Goal: Task Accomplishment & Management: Manage account settings

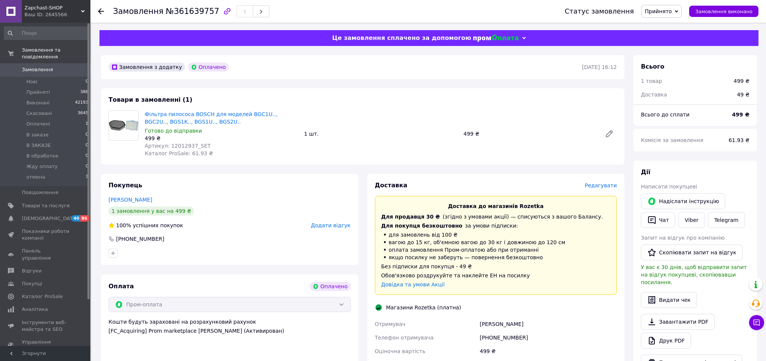
click at [596, 184] on span "Редагувати" at bounding box center [601, 185] width 32 height 6
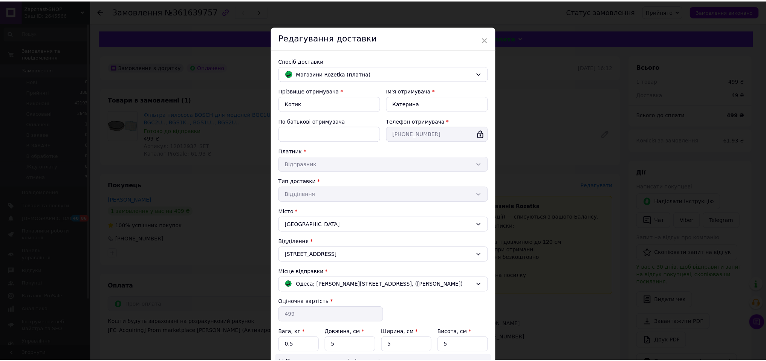
scroll to position [106, 0]
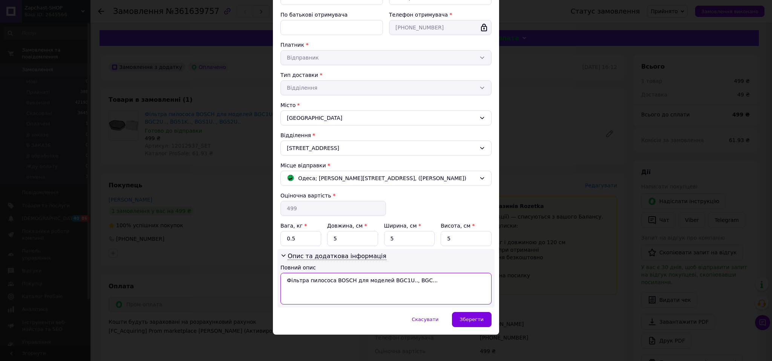
click at [299, 280] on textarea "Фільтра пилососа BOSCH для моделей BGC1U.., BGC..." at bounding box center [385, 289] width 211 height 32
type textarea "пар-н + хепа"
click at [476, 319] on span "Зберегти" at bounding box center [472, 319] width 24 height 6
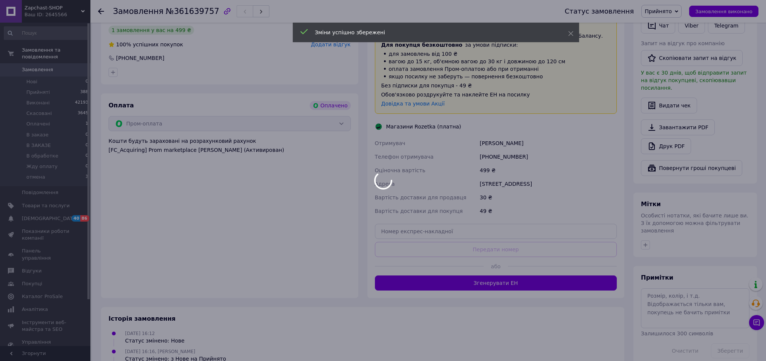
scroll to position [182, 0]
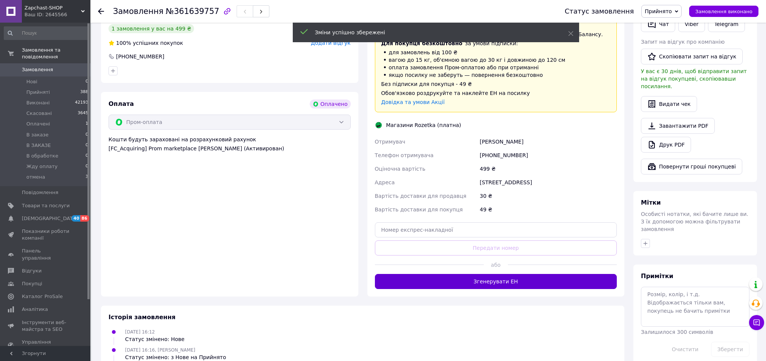
click at [507, 281] on button "Згенерувати ЕН" at bounding box center [496, 281] width 242 height 15
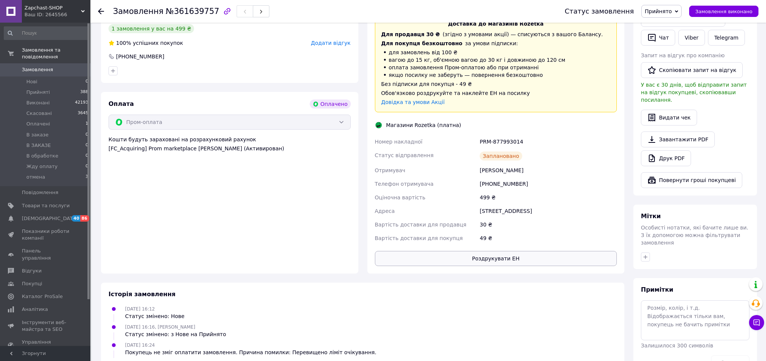
click at [528, 260] on button "Роздрукувати ЕН" at bounding box center [496, 258] width 242 height 15
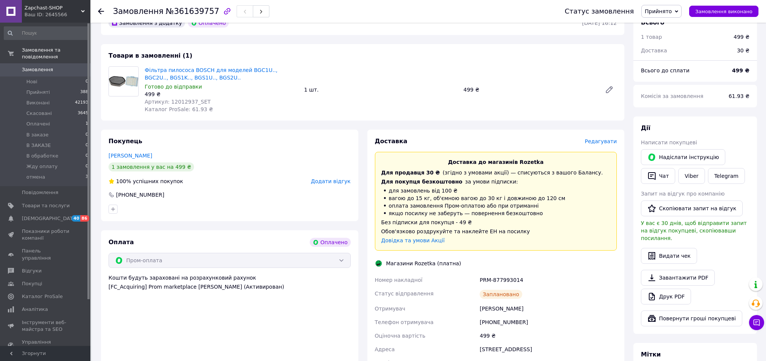
scroll to position [0, 0]
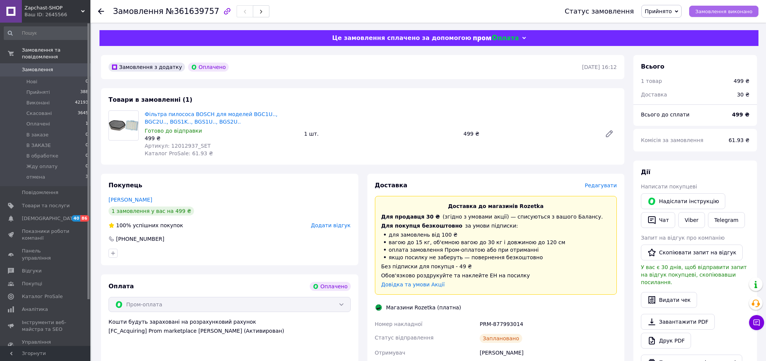
click at [712, 11] on span "Замовлення виконано" at bounding box center [723, 12] width 57 height 6
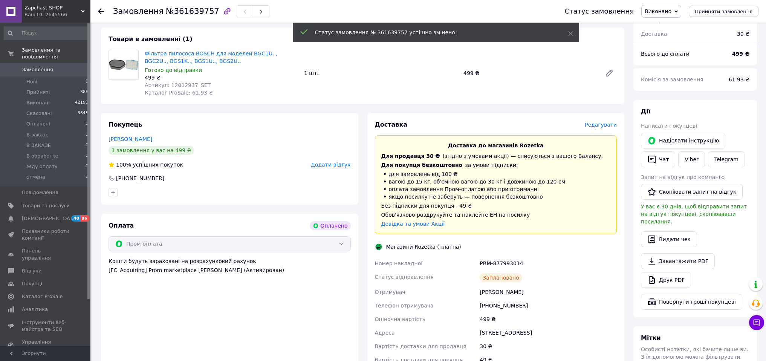
scroll to position [107, 0]
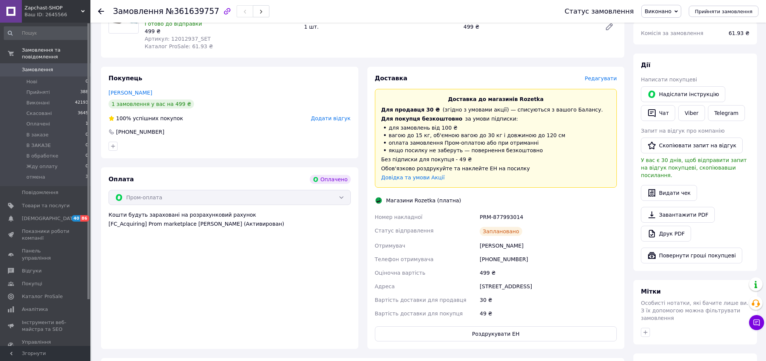
click at [516, 245] on div "[PERSON_NAME]" at bounding box center [548, 246] width 140 height 14
copy div "Катерина"
click at [725, 113] on link "Telegram" at bounding box center [726, 113] width 37 height 16
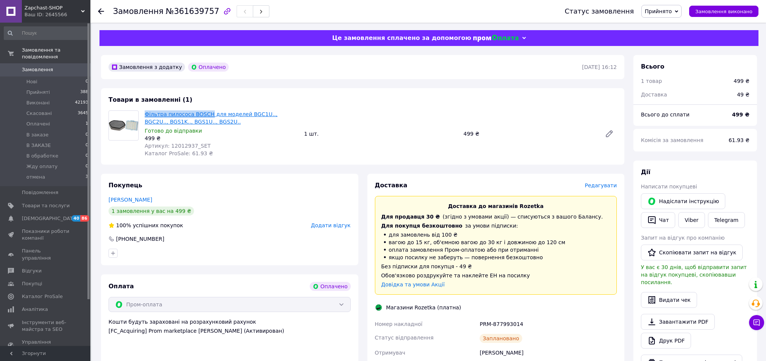
drag, startPoint x: 143, startPoint y: 114, endPoint x: 209, endPoint y: 112, distance: 66.3
click at [209, 112] on div "Фільтра пилососа BOSCH для моделей BGC1U.., BGC2U.., BGS1K.., BGS1U.., BGS2U.. …" at bounding box center [221, 134] width 159 height 50
copy link "Фільтра пилососа BOSCH"
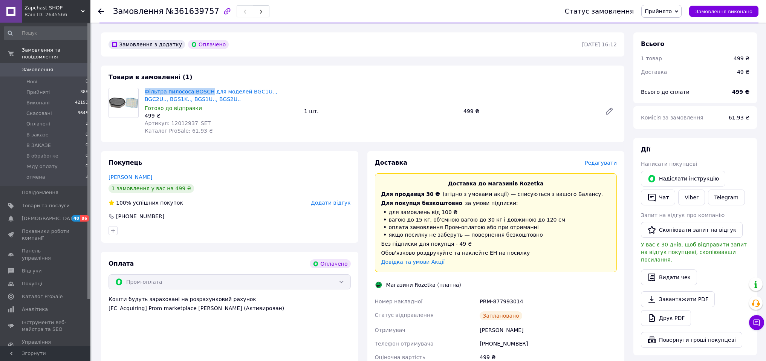
scroll to position [82, 0]
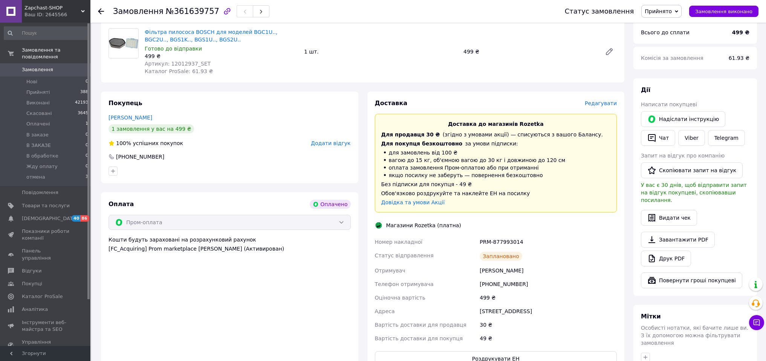
click at [423, 225] on div "Магазини Rozetka (платна)" at bounding box center [423, 226] width 79 height 8
copy div "Rozetka"
drag, startPoint x: 375, startPoint y: 240, endPoint x: 522, endPoint y: 245, distance: 147.0
click at [522, 245] on div "Номер накладної PRM-877993014 Статус відправлення Заплановано Отримувач Котик К…" at bounding box center [495, 290] width 245 height 110
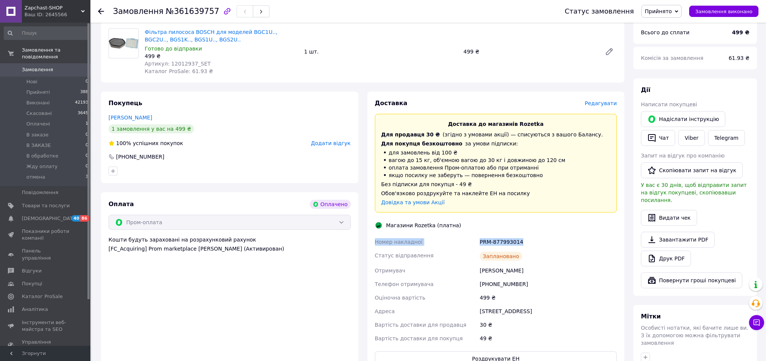
copy div "Номер накладної PRM-877993014"
drag, startPoint x: 566, startPoint y: 310, endPoint x: 479, endPoint y: 315, distance: 86.8
click at [479, 315] on div "[STREET_ADDRESS]" at bounding box center [548, 311] width 140 height 14
copy div "[STREET_ADDRESS]"
drag, startPoint x: 490, startPoint y: 284, endPoint x: 523, endPoint y: 284, distance: 33.2
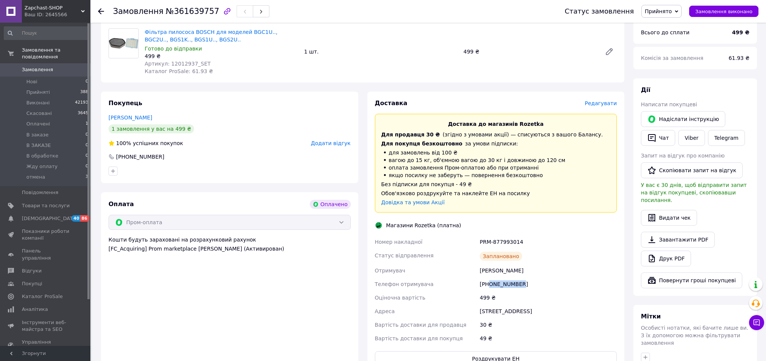
click at [523, 284] on div "[PHONE_NUMBER]" at bounding box center [548, 284] width 140 height 14
copy div "0679589762"
click at [715, 11] on span "Замовлення виконано" at bounding box center [723, 12] width 57 height 6
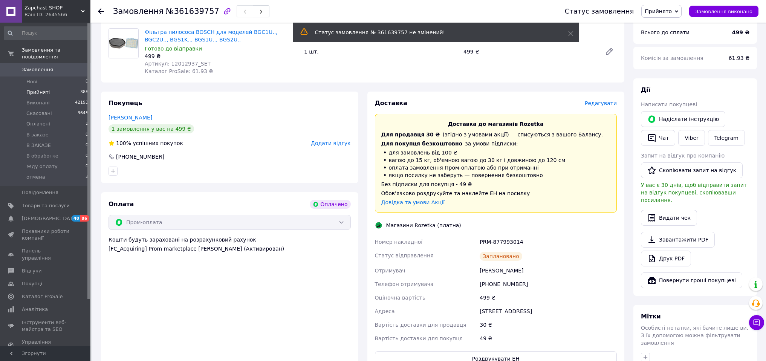
click at [43, 94] on span "Прийняті" at bounding box center [37, 92] width 23 height 7
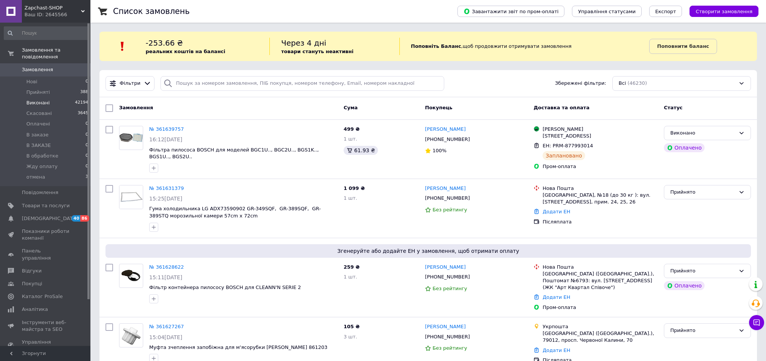
click at [33, 93] on span "Прийняті" at bounding box center [37, 92] width 23 height 7
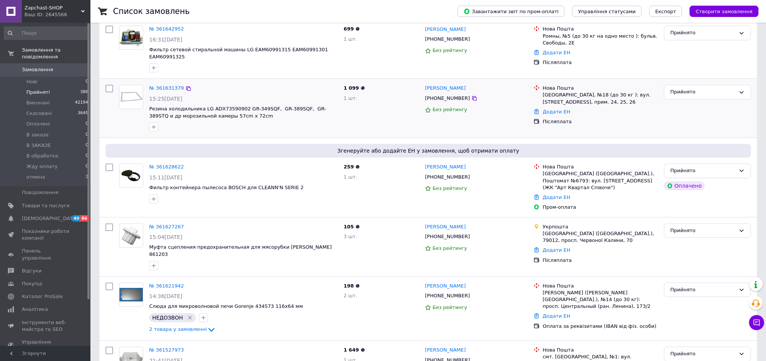
scroll to position [128, 0]
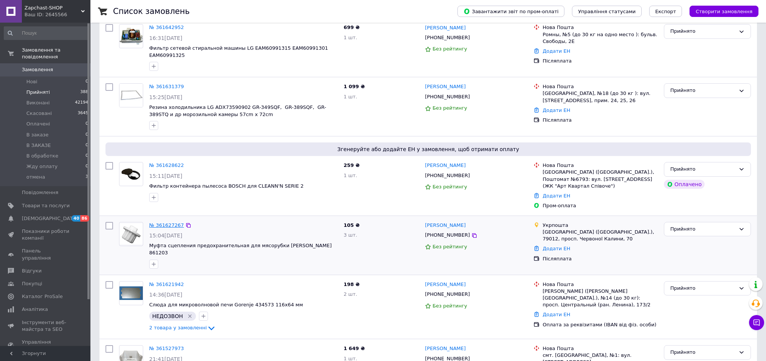
click at [166, 222] on link "№ 361627267" at bounding box center [166, 225] width 35 height 6
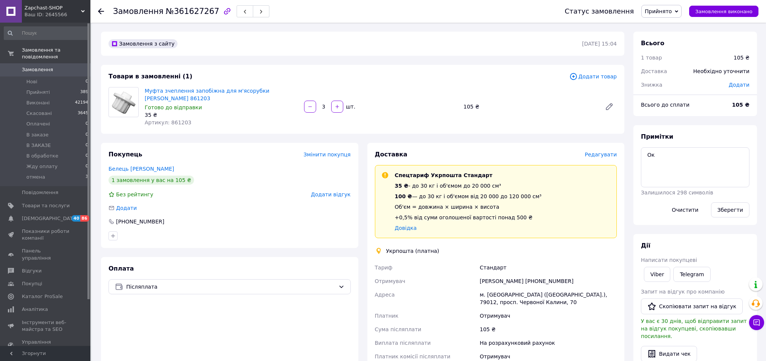
click at [596, 154] on span "Редагувати" at bounding box center [601, 154] width 32 height 6
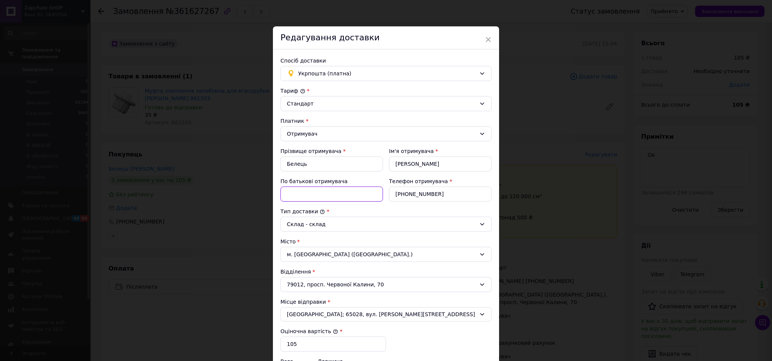
click at [294, 198] on input "По батькові отримувача" at bounding box center [331, 193] width 102 height 15
type input "Я"
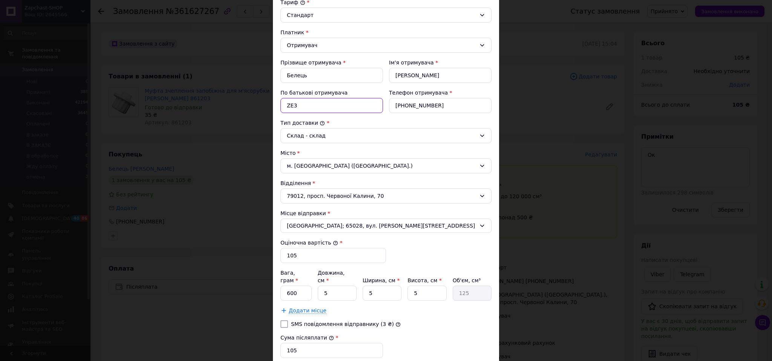
scroll to position [150, 0]
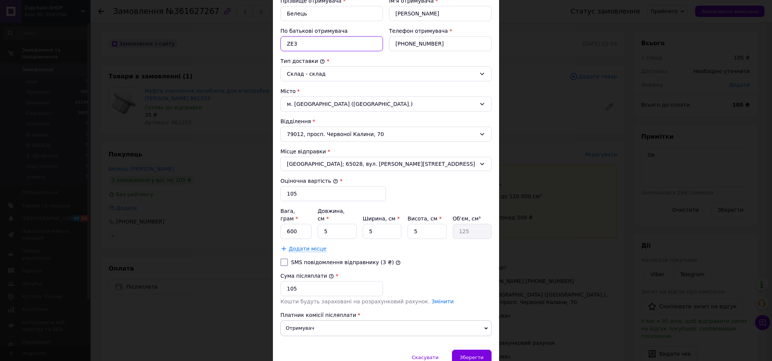
type input "ZE3"
click at [283, 224] on input "600" at bounding box center [295, 231] width 31 height 15
click at [300, 225] on input "600" at bounding box center [295, 231] width 31 height 15
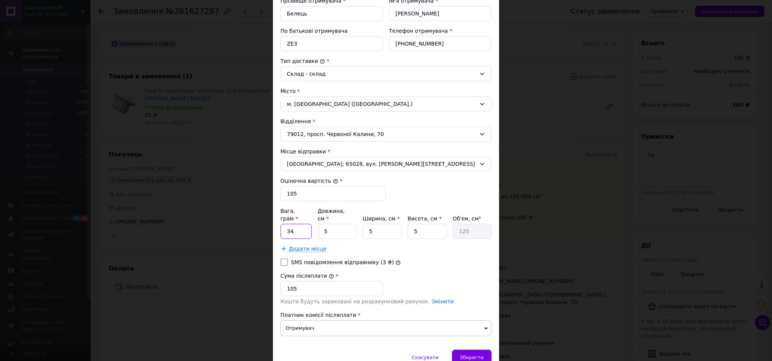
type input "34"
click at [324, 224] on input "5" at bounding box center [337, 231] width 39 height 15
type input "1"
type input "25"
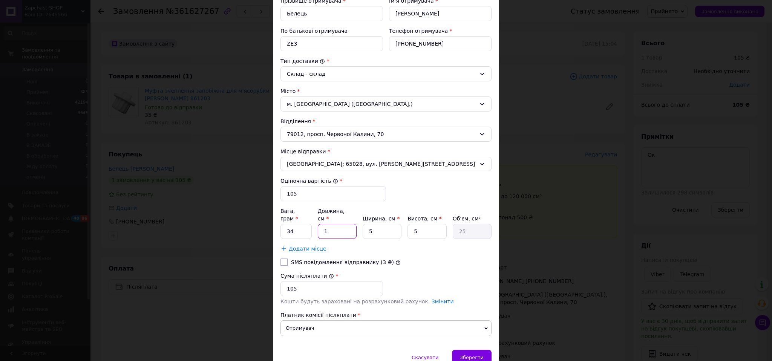
type input "15"
type input "375"
type input "15"
click at [375, 224] on input "5" at bounding box center [381, 231] width 39 height 15
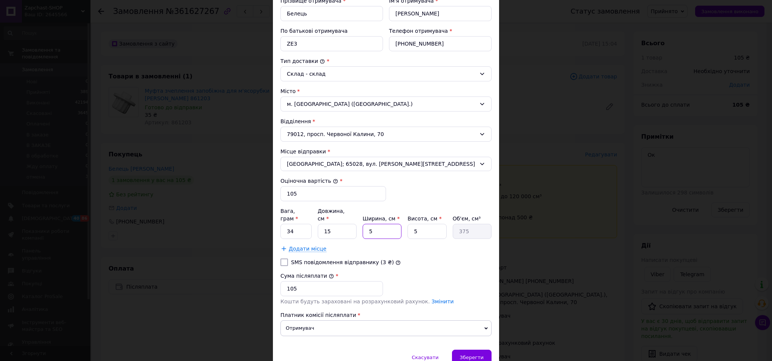
type input "1"
type input "75"
type input "15"
type input "1125"
type input "15"
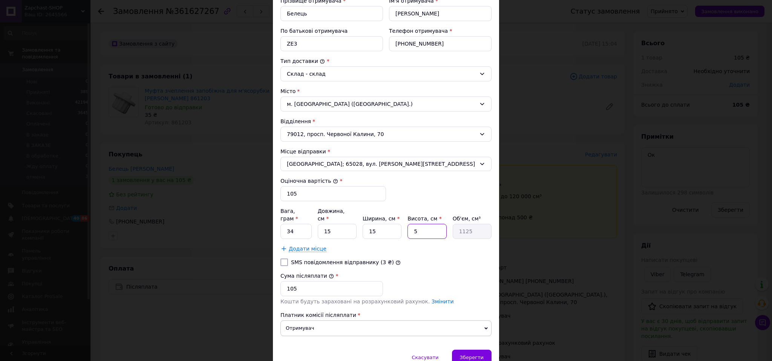
click at [428, 226] on input "5" at bounding box center [426, 231] width 39 height 15
type input "1"
type input "225"
type input "1"
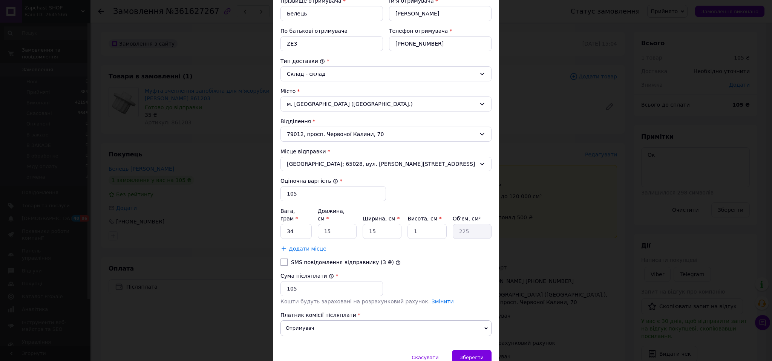
click at [403, 258] on div "SMS повідомлення відправнику (3 ₴)" at bounding box center [386, 262] width 214 height 8
click at [484, 350] on div "Зберегти" at bounding box center [472, 357] width 40 height 15
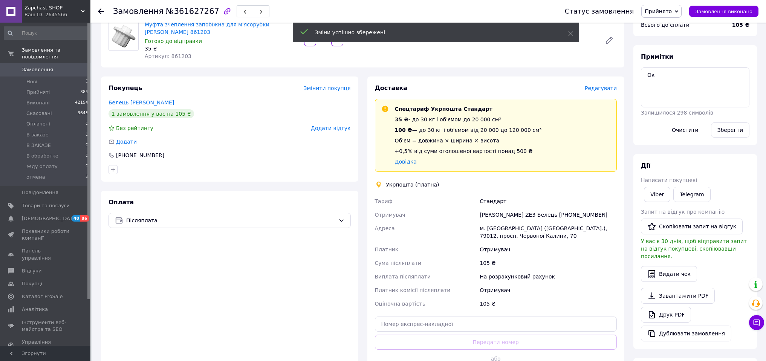
scroll to position [167, 0]
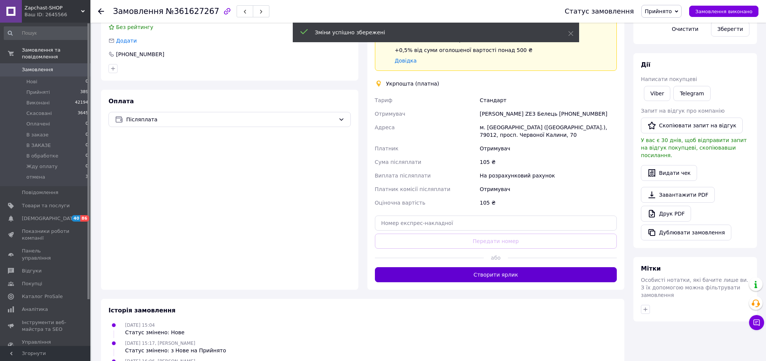
click at [528, 278] on button "Створити ярлик" at bounding box center [496, 274] width 242 height 15
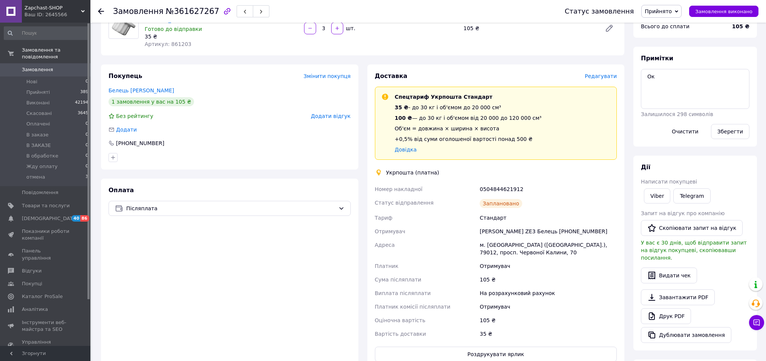
scroll to position [113, 0]
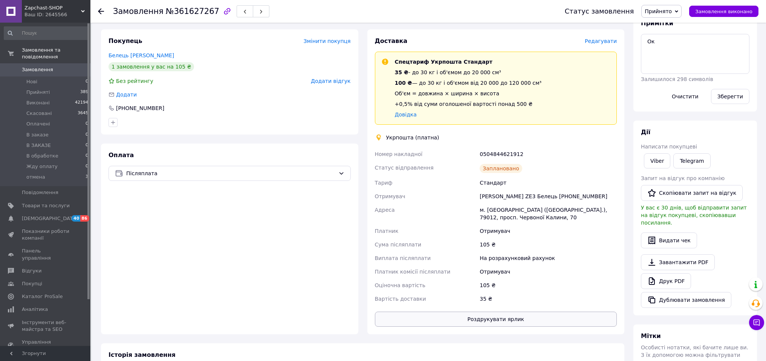
click at [533, 319] on button "Роздрукувати ярлик" at bounding box center [496, 319] width 242 height 15
click at [753, 11] on button "Замовлення виконано" at bounding box center [723, 11] width 69 height 11
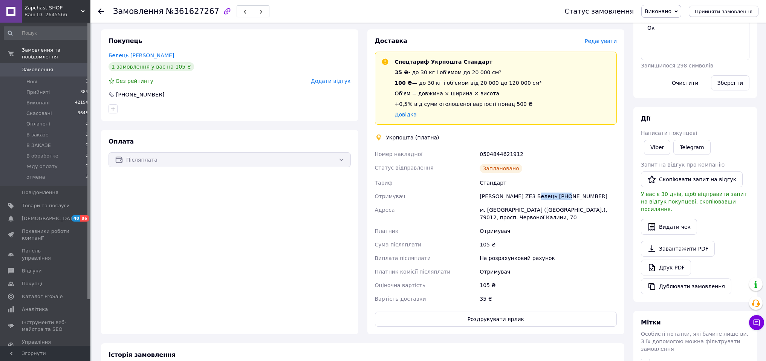
drag, startPoint x: 533, startPoint y: 196, endPoint x: 569, endPoint y: 197, distance: 35.5
click at [569, 197] on div "Анна ZE3 Белець +380679591332" at bounding box center [548, 197] width 140 height 14
copy div "0679591332"
click at [511, 153] on div "0504844621912" at bounding box center [548, 154] width 140 height 14
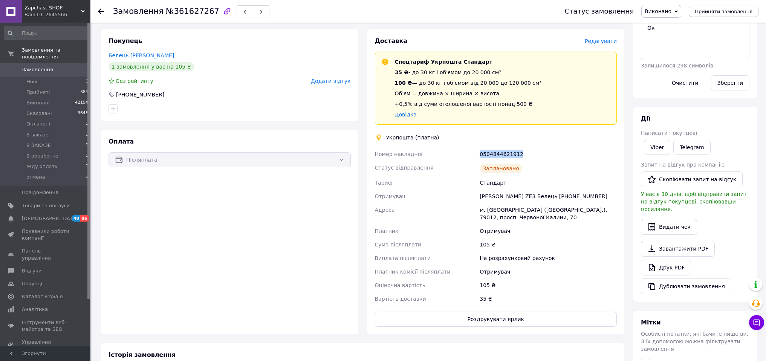
copy div "0504844621912"
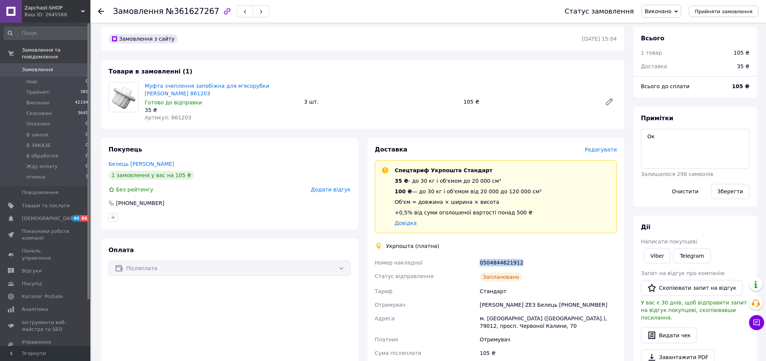
scroll to position [0, 0]
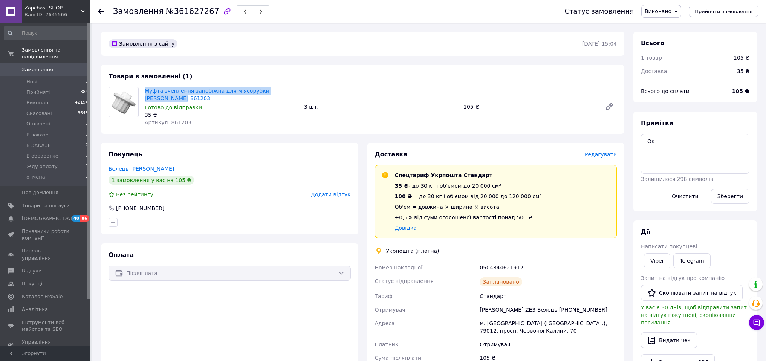
drag, startPoint x: 165, startPoint y: 97, endPoint x: 147, endPoint y: 92, distance: 18.8
click at [147, 92] on span "Муфта зчеплення запобіжна для м'ясорубки ZELMER 861203" at bounding box center [221, 94] width 153 height 15
copy link "Муфта зчеплення запобіжна для м'ясорубки ZELMER 861203"
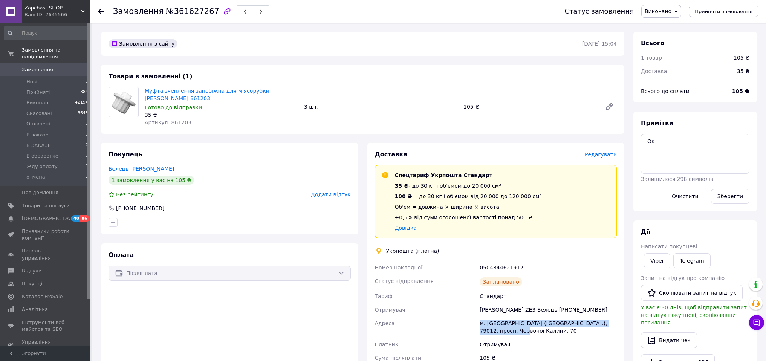
drag, startPoint x: 509, startPoint y: 334, endPoint x: 480, endPoint y: 325, distance: 31.1
click at [480, 325] on div "м. Львів (Львівська обл.), 79012, просп. Червоної Калини, 70" at bounding box center [548, 326] width 140 height 21
copy div "м. Львів (Львівська обл.), 79012, просп. Червоної Калини, 70"
click at [32, 91] on span "Прийняті" at bounding box center [37, 92] width 23 height 7
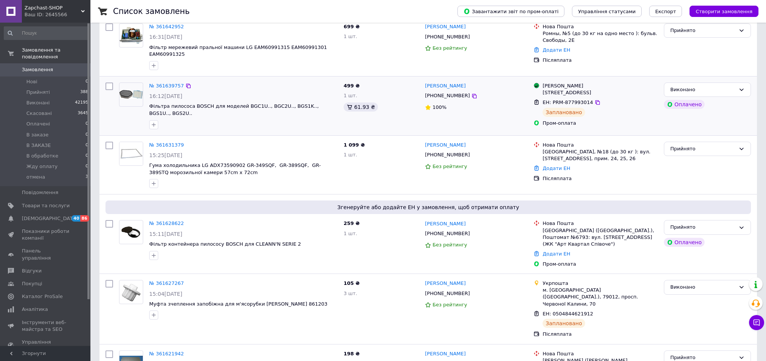
scroll to position [161, 0]
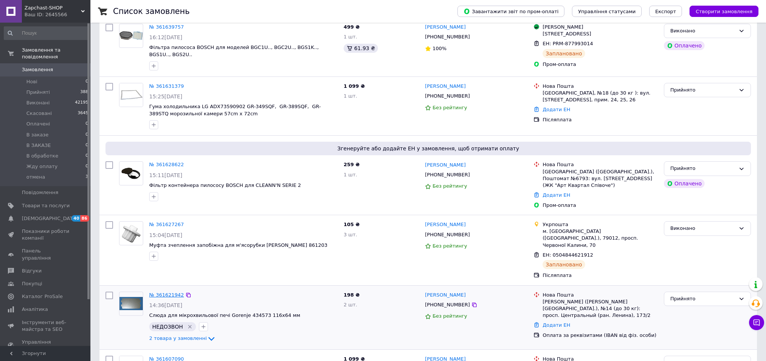
click at [158, 292] on link "№ 361621942" at bounding box center [166, 295] width 35 height 6
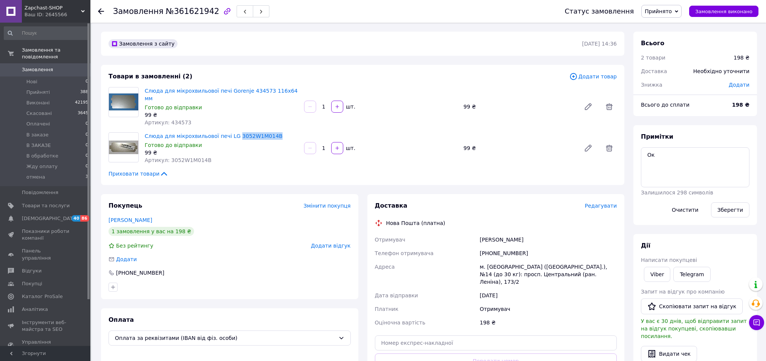
drag, startPoint x: 263, startPoint y: 130, endPoint x: 234, endPoint y: 131, distance: 29.0
click at [234, 132] on span "Слюда для мікрохвильової печі LG 3052W1M014B" at bounding box center [221, 136] width 153 height 8
copy link "3052W1M014B"
click at [595, 203] on span "Редагувати" at bounding box center [601, 206] width 32 height 6
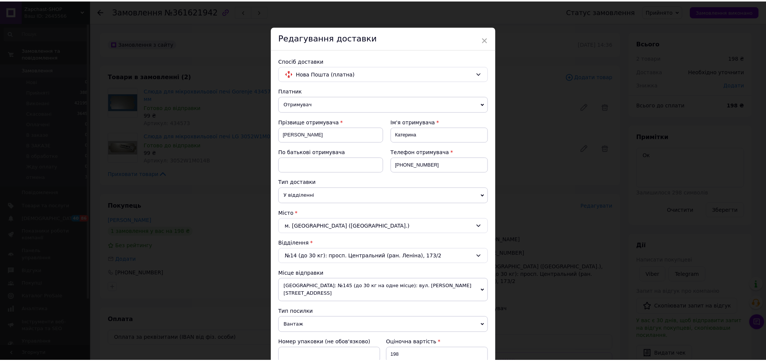
scroll to position [245, 0]
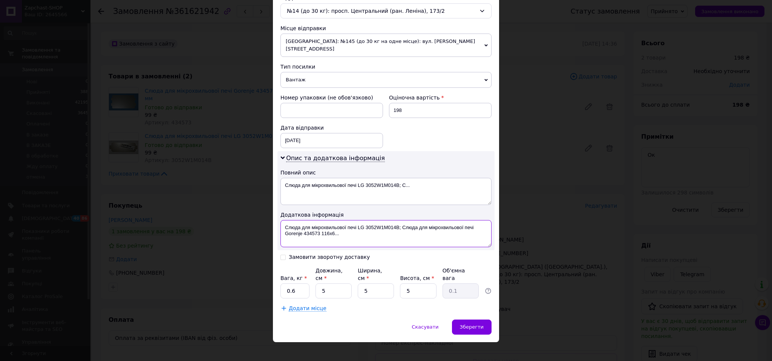
drag, startPoint x: 301, startPoint y: 221, endPoint x: 358, endPoint y: 232, distance: 57.9
click at [358, 232] on textarea "Слюда для мікрохвильової печі LG 3052W1M014B; Слюда для мікрохвильової печі Gor…" at bounding box center [385, 233] width 211 height 27
paste textarea "3052W1M014B"
type textarea "Слюда 3052W1M014B + сл GR"
click at [301, 287] on input "0.6" at bounding box center [294, 290] width 29 height 15
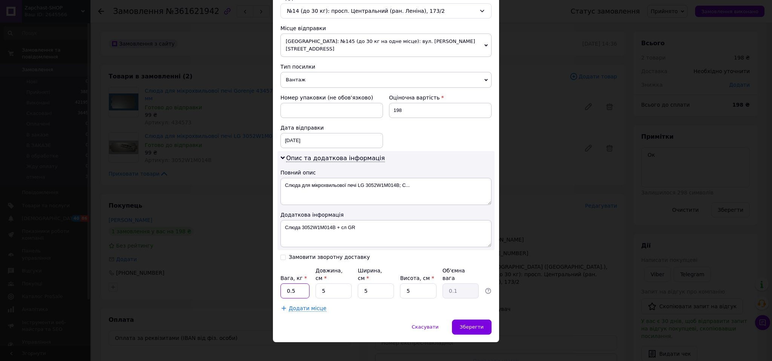
type input "0.5"
drag, startPoint x: 374, startPoint y: 181, endPoint x: 429, endPoint y: 182, distance: 55.0
click at [429, 182] on textarea "Слюда для мікрохвильової печі LG 3052W1M014B; С..." at bounding box center [385, 191] width 211 height 27
type textarea "Слюда для мікрохвильової печі LG+ Gorenje"
click at [481, 319] on div "Зберегти" at bounding box center [472, 326] width 40 height 15
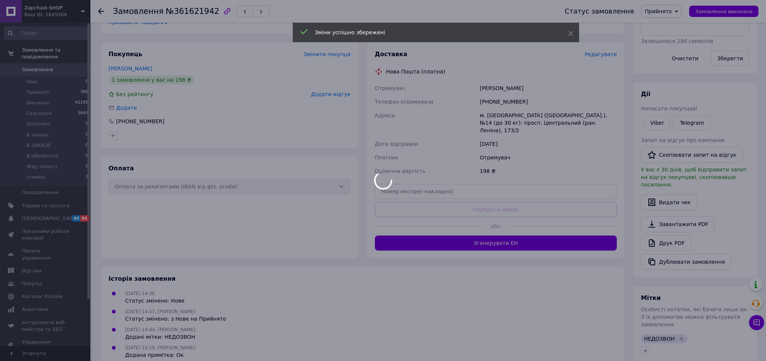
scroll to position [154, 0]
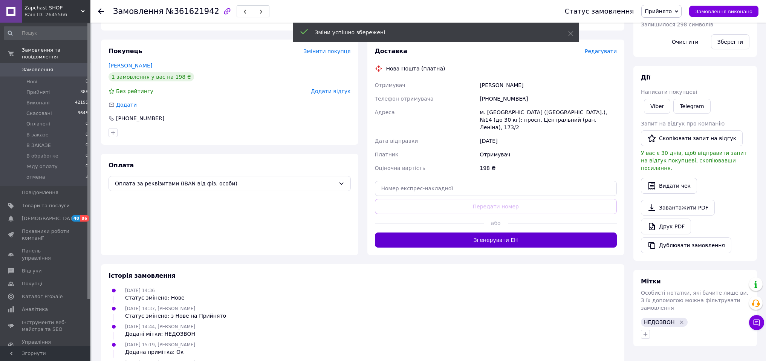
click at [524, 232] on button "Згенерувати ЕН" at bounding box center [496, 239] width 242 height 15
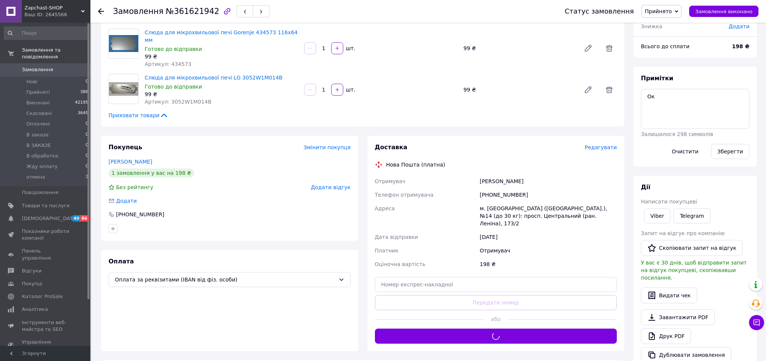
scroll to position [58, 0]
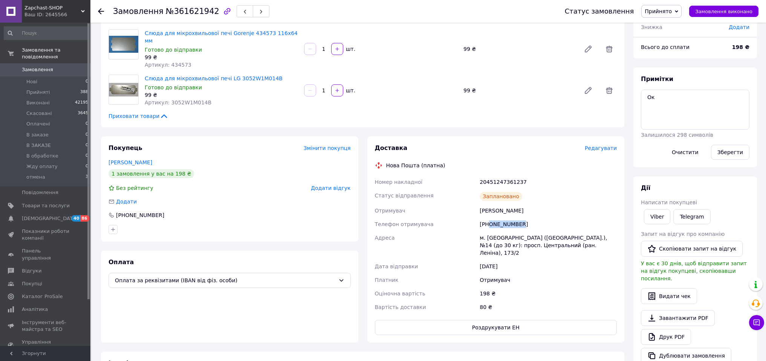
drag, startPoint x: 489, startPoint y: 216, endPoint x: 527, endPoint y: 216, distance: 37.3
click at [527, 217] on div "+380990362141" at bounding box center [548, 224] width 140 height 14
click at [507, 175] on div "20451247361237" at bounding box center [548, 182] width 140 height 14
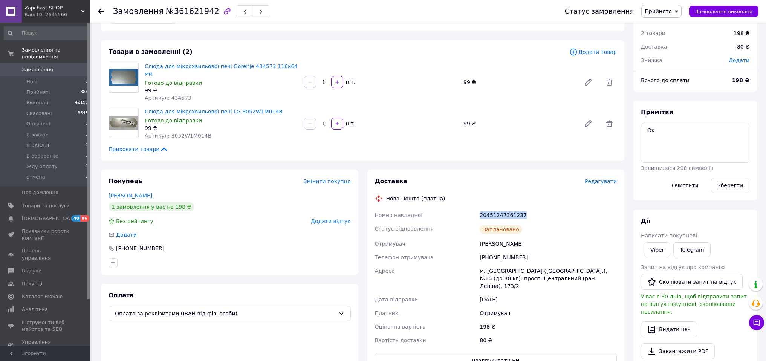
scroll to position [0, 0]
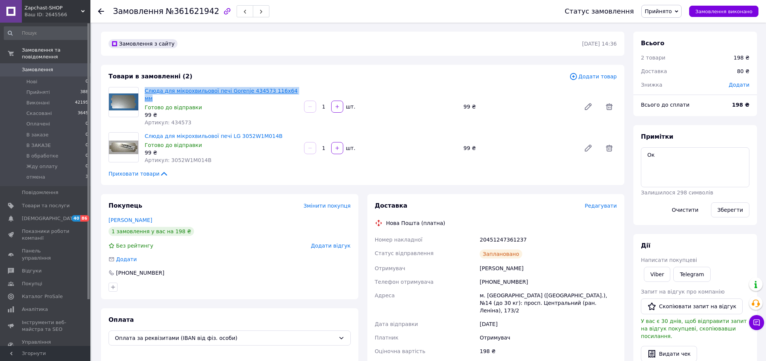
drag, startPoint x: 297, startPoint y: 91, endPoint x: 146, endPoint y: 92, distance: 150.7
click at [146, 92] on span "Слюда для мікрохвильової печі Gorenje 434573 116x64 мм" at bounding box center [221, 94] width 153 height 15
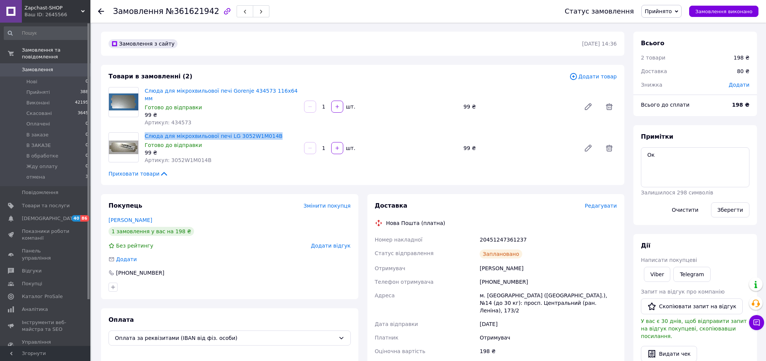
drag, startPoint x: 262, startPoint y: 130, endPoint x: 144, endPoint y: 128, distance: 118.3
click at [144, 131] on div "Слюда для мікрохвильової печі LG 3052W1M014B Готово до відправки 99 ₴ Артикул: …" at bounding box center [221, 148] width 159 height 35
click at [755, 12] on button "Замовлення виконано" at bounding box center [723, 11] width 69 height 11
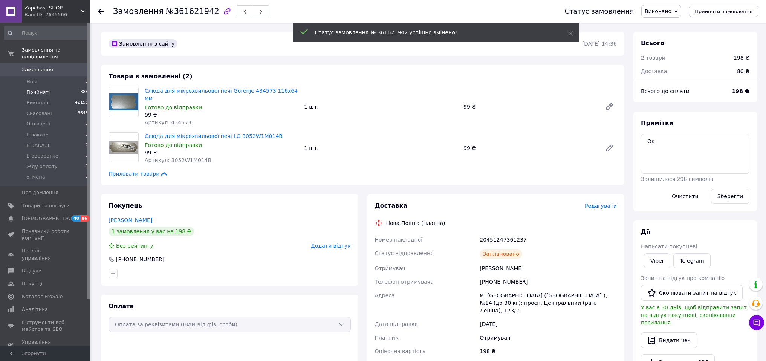
click at [38, 93] on span "Прийняті" at bounding box center [37, 92] width 23 height 7
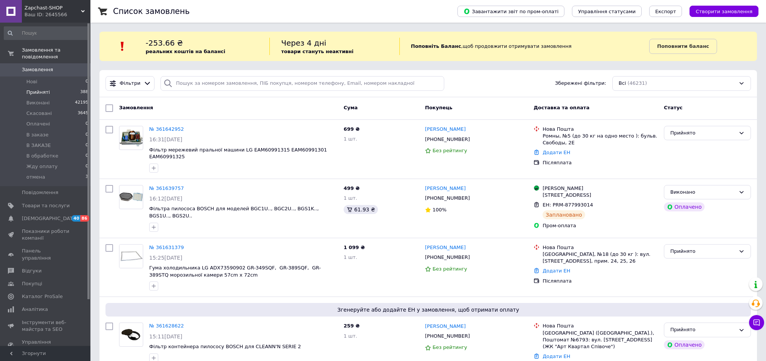
click at [37, 89] on span "Прийняті" at bounding box center [37, 92] width 23 height 7
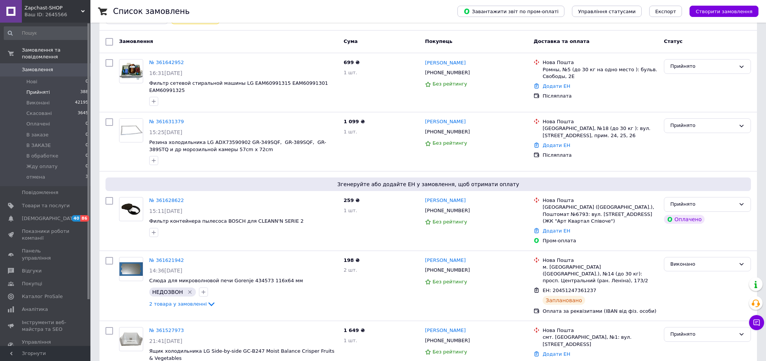
scroll to position [95, 0]
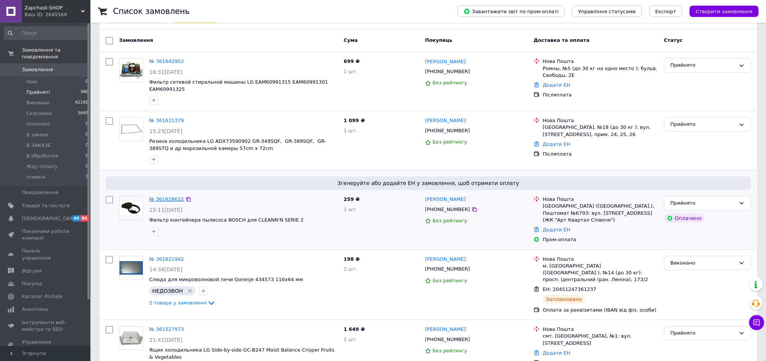
click at [172, 199] on link "№ 361628622" at bounding box center [166, 199] width 35 height 6
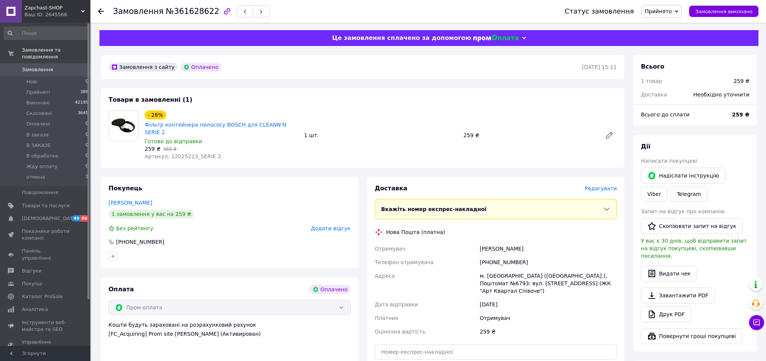
click at [597, 185] on span "Редагувати" at bounding box center [601, 188] width 32 height 6
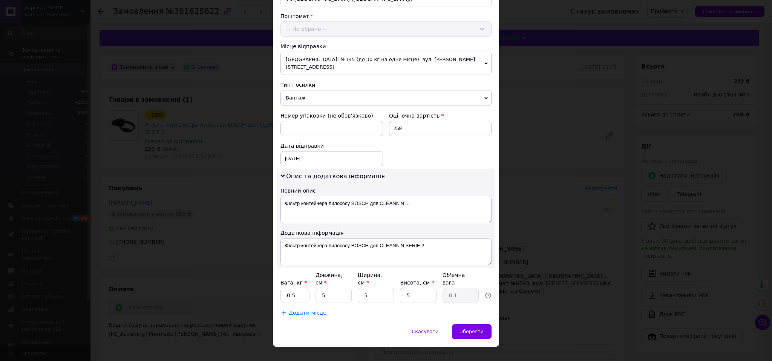
scroll to position [231, 0]
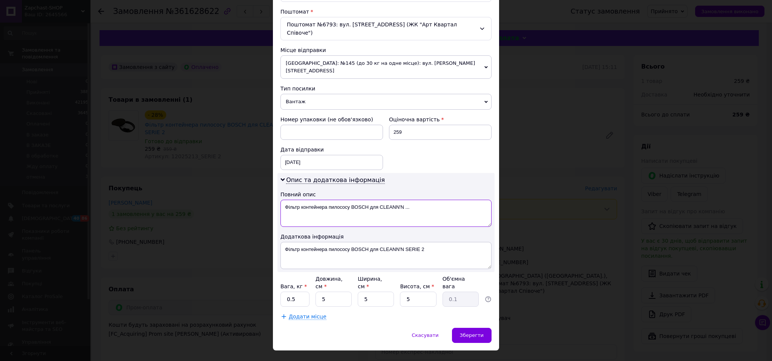
drag, startPoint x: 368, startPoint y: 191, endPoint x: 426, endPoint y: 182, distance: 57.9
click at [424, 200] on textarea "Фільтр контейнера пилососу BOSCH для CLEANN'‎N ..." at bounding box center [385, 213] width 211 height 27
type textarea "Фільтр контейнера пилососу BOSCH"
click at [484, 328] on div "Зберегти" at bounding box center [472, 335] width 40 height 15
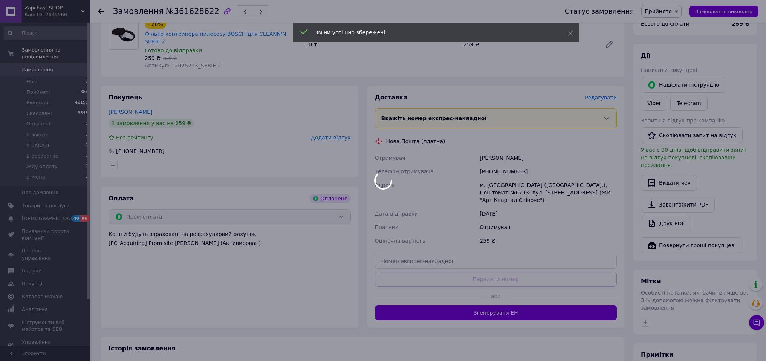
scroll to position [106, 0]
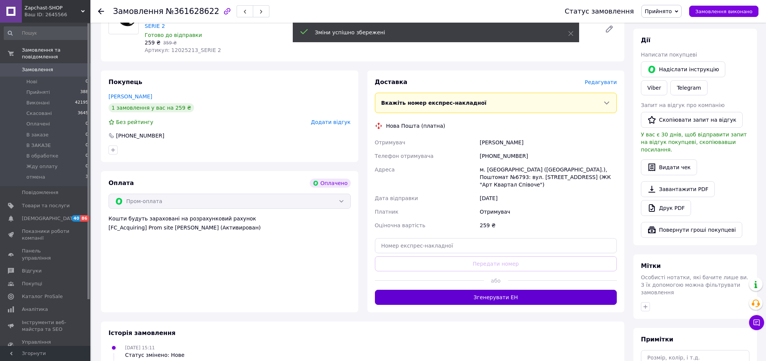
click at [545, 290] on button "Згенерувати ЕН" at bounding box center [496, 297] width 242 height 15
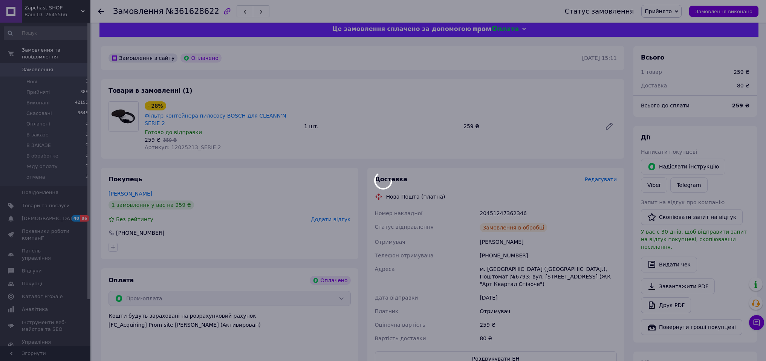
scroll to position [10, 0]
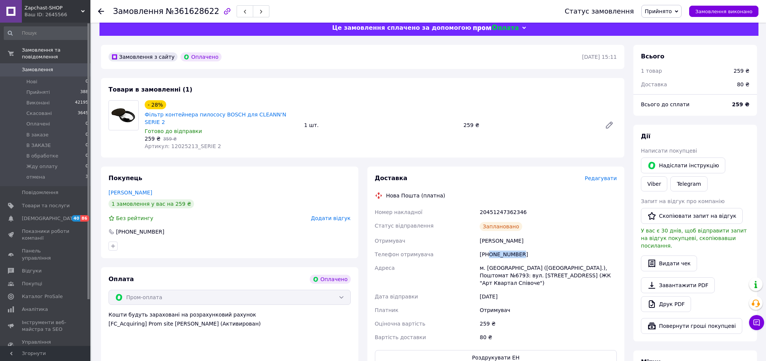
drag, startPoint x: 491, startPoint y: 247, endPoint x: 530, endPoint y: 249, distance: 39.2
click at [530, 249] on div "+380950651828" at bounding box center [548, 255] width 140 height 14
click at [501, 205] on div "20451247362346" at bounding box center [548, 212] width 140 height 14
drag, startPoint x: 143, startPoint y: 114, endPoint x: 238, endPoint y: 116, distance: 95.4
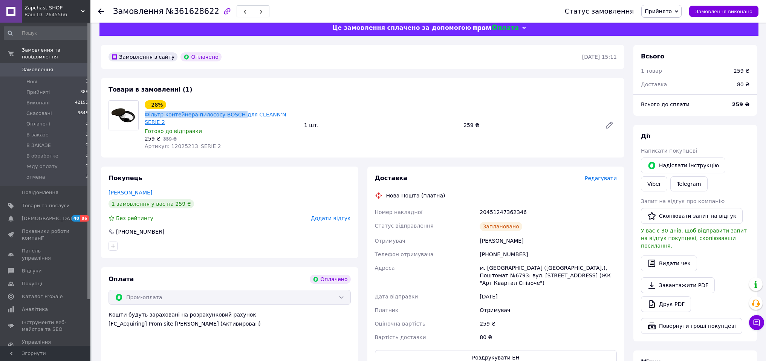
click at [238, 116] on div "- 28% Фільтр контейнера пилососу BOSCH для CLEANN'‎N SERIE 2 Готово до відправк…" at bounding box center [221, 125] width 159 height 53
click at [719, 13] on span "Замовлення виконано" at bounding box center [723, 12] width 57 height 6
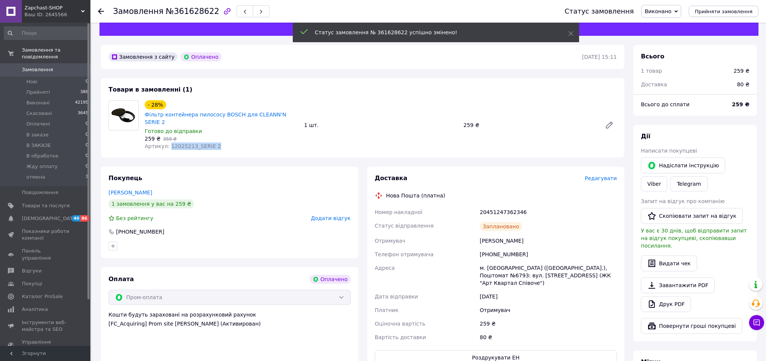
drag, startPoint x: 168, startPoint y: 139, endPoint x: 225, endPoint y: 142, distance: 56.2
click at [225, 142] on div "Артикул: 12025213_SERIE 2" at bounding box center [221, 146] width 153 height 8
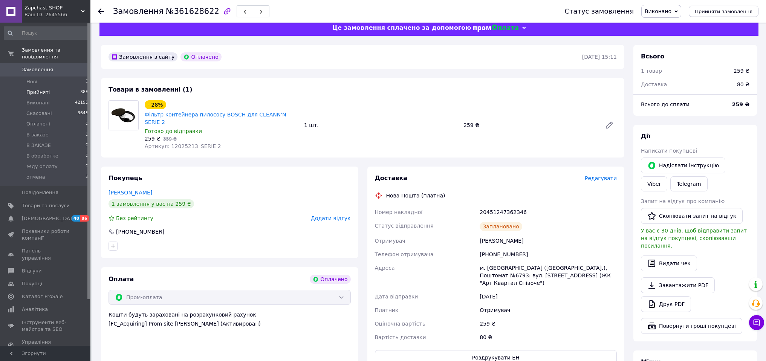
click at [40, 92] on span "Прийняті" at bounding box center [37, 92] width 23 height 7
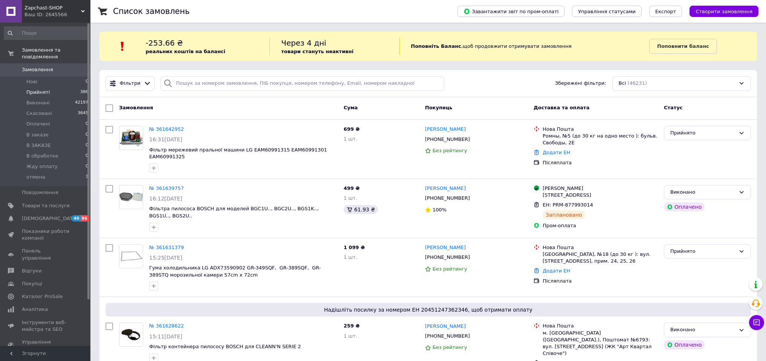
click at [45, 92] on span "Прийняті" at bounding box center [37, 92] width 23 height 7
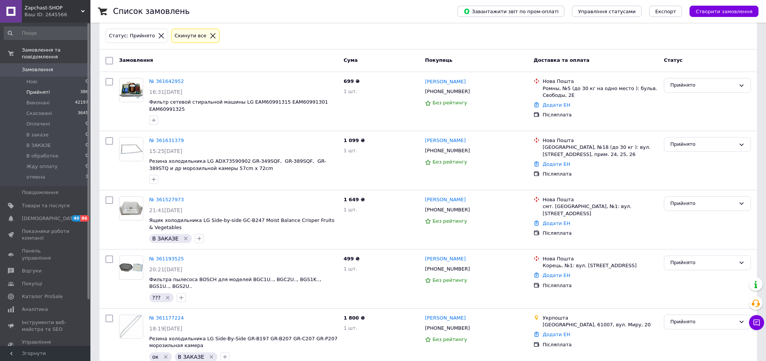
scroll to position [129, 0]
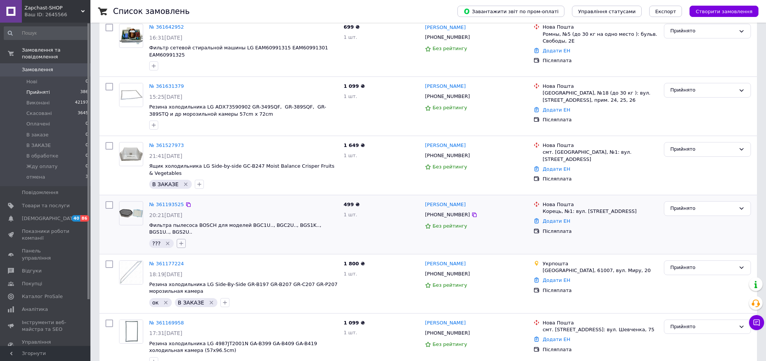
click at [179, 243] on icon "button" at bounding box center [181, 243] width 4 height 4
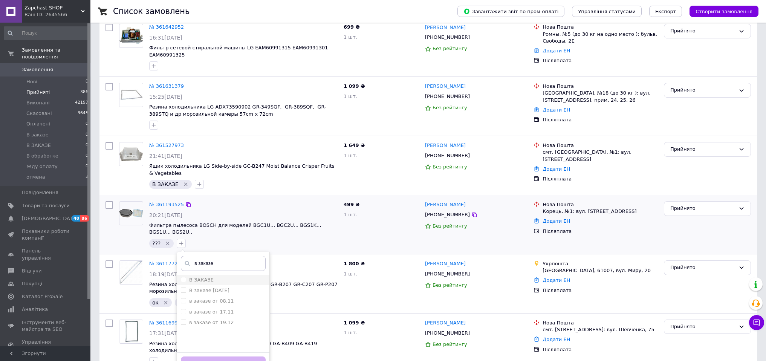
type input "в заказе"
click at [181, 278] on input "В ЗАКАЗЕ" at bounding box center [183, 279] width 5 height 5
checkbox input "true"
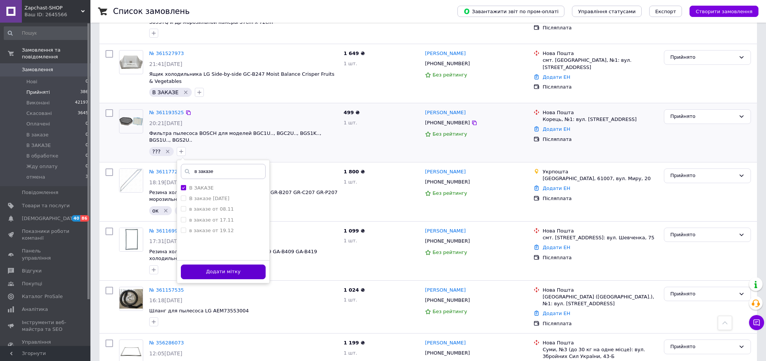
click at [249, 275] on button "Додати мітку" at bounding box center [223, 271] width 85 height 15
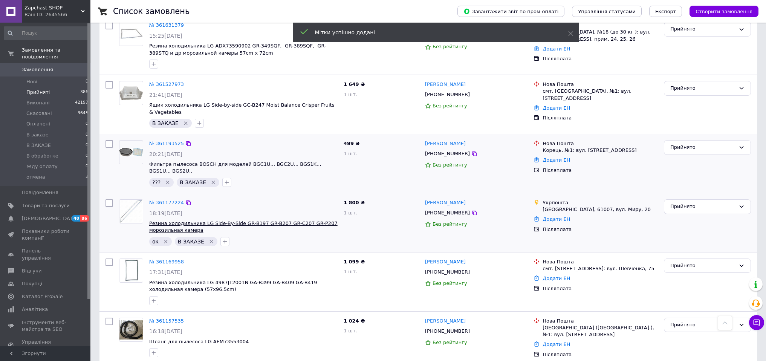
scroll to position [190, 0]
click at [166, 181] on icon "Видалити мітку" at bounding box center [168, 183] width 6 height 6
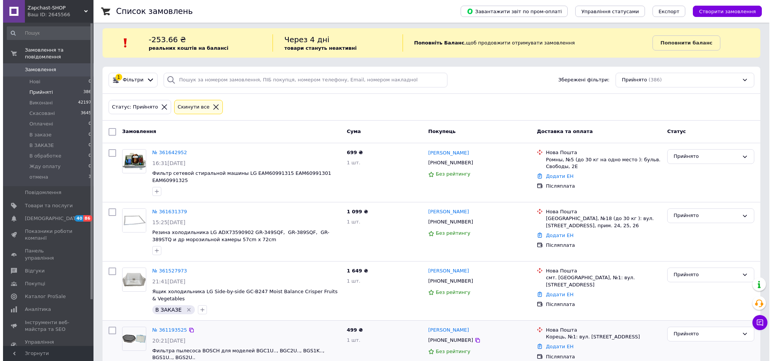
scroll to position [0, 0]
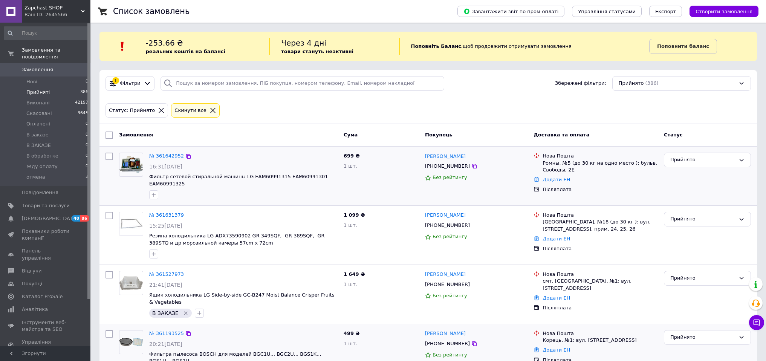
click at [171, 156] on link "№ 361642952" at bounding box center [166, 156] width 35 height 6
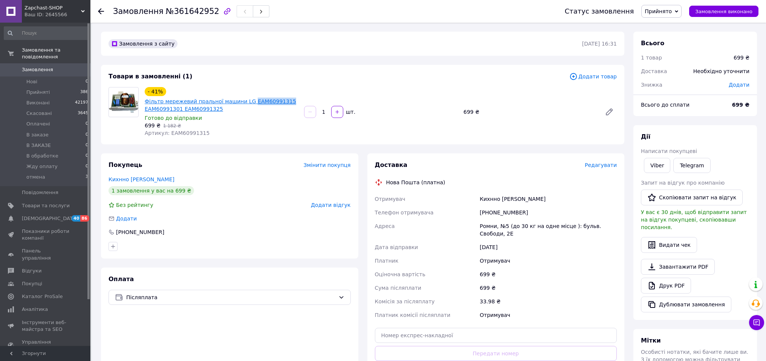
drag, startPoint x: 289, startPoint y: 99, endPoint x: 247, endPoint y: 102, distance: 41.6
click at [247, 102] on span "Фільтр мережевий пральної машини LG EAM60991315 EAM60991301 EAM60991325" at bounding box center [221, 105] width 153 height 15
click at [599, 167] on span "Редагувати" at bounding box center [601, 165] width 32 height 6
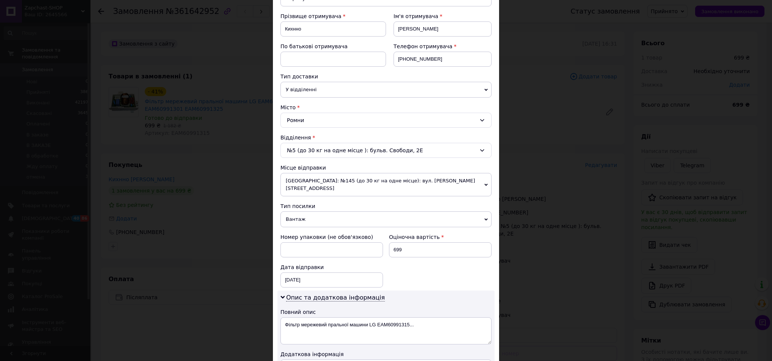
scroll to position [258, 0]
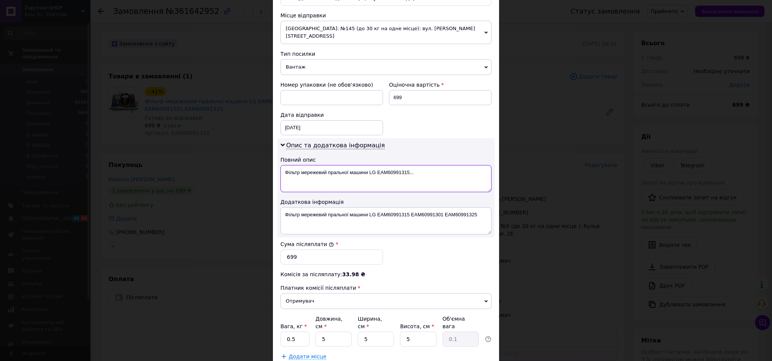
click at [422, 165] on textarea "Фільтр мережевий пральної машини LG EAM60991315..." at bounding box center [385, 178] width 211 height 27
type textarea "Фільтр мережевий пральної машини LG EAM6099131 ТЕН"
drag, startPoint x: 374, startPoint y: 208, endPoint x: 272, endPoint y: 209, distance: 102.9
click at [273, 209] on div "Спосіб доставки Нова Пошта (платна) Платник Отримувач Відправник Прізвище отрим…" at bounding box center [386, 80] width 226 height 576
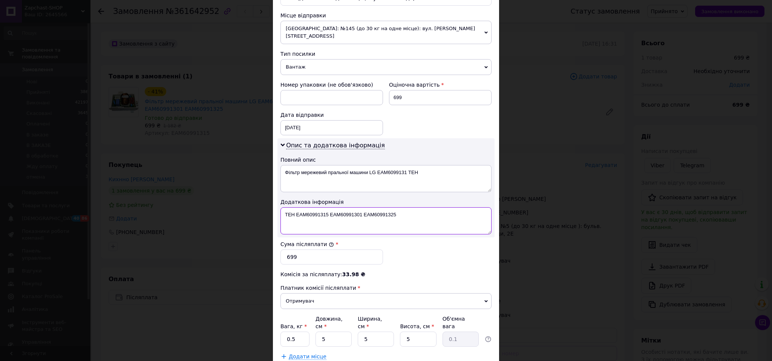
drag, startPoint x: 330, startPoint y: 206, endPoint x: 425, endPoint y: 178, distance: 99.8
click at [442, 213] on textarea "ТЕН EAM60991315 EAM60991301 EAM60991325" at bounding box center [385, 220] width 211 height 27
click at [294, 207] on textarea "ТЕН EAM60991315" at bounding box center [385, 220] width 211 height 27
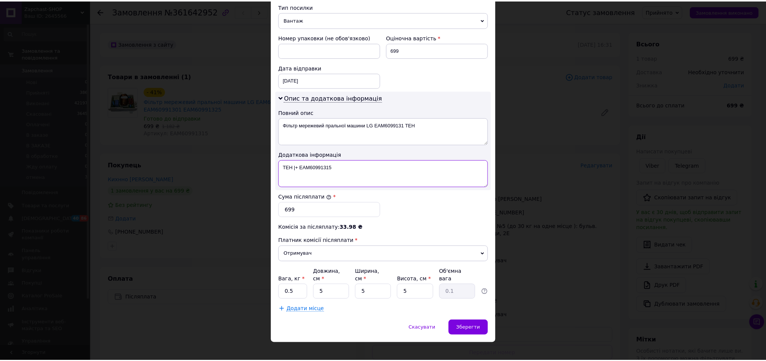
scroll to position [306, 0]
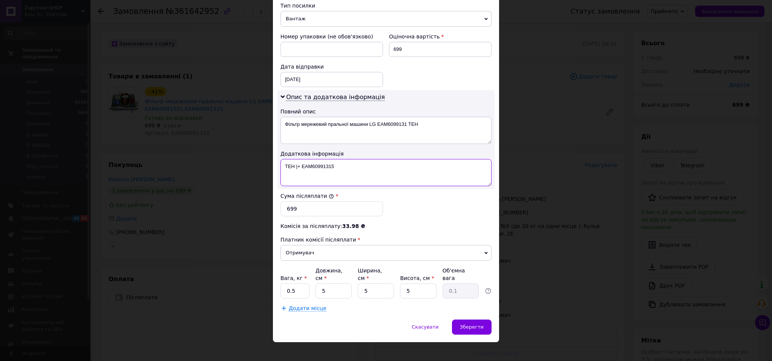
type textarea "ТЕН |+ EAM60991315"
click at [292, 285] on input "0.5" at bounding box center [294, 290] width 29 height 15
type input "1"
click at [475, 319] on div "Зберегти" at bounding box center [472, 326] width 40 height 15
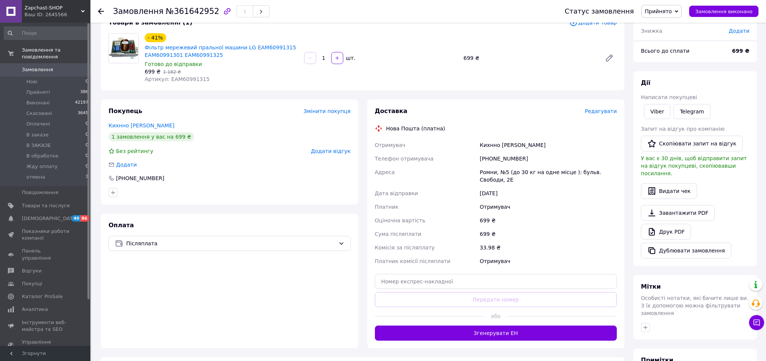
scroll to position [54, 0]
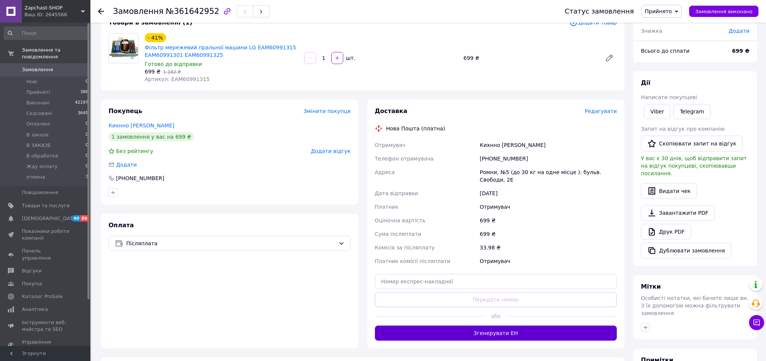
click at [523, 328] on button "Згенерувати ЕН" at bounding box center [496, 333] width 242 height 15
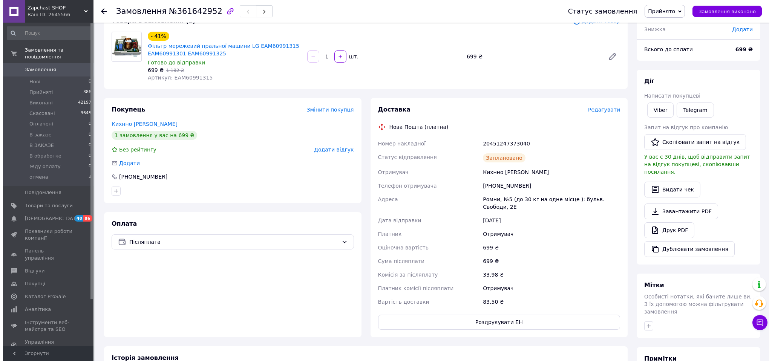
scroll to position [55, 0]
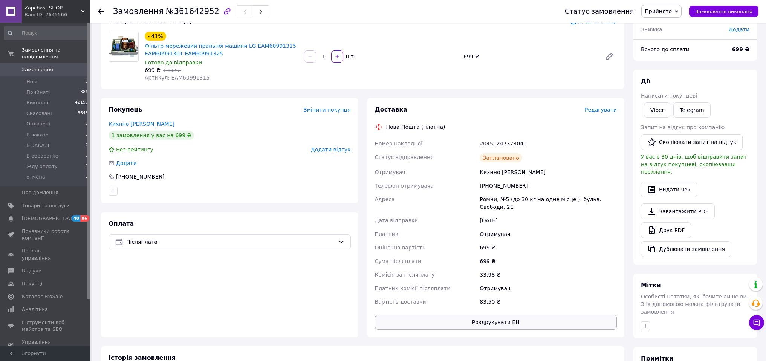
click at [539, 323] on button "Роздрукувати ЕН" at bounding box center [496, 322] width 242 height 15
drag, startPoint x: 489, startPoint y: 185, endPoint x: 528, endPoint y: 184, distance: 39.2
click at [528, 184] on div "+380671907221" at bounding box center [548, 186] width 140 height 14
click at [518, 143] on div "20451247373040" at bounding box center [548, 144] width 140 height 14
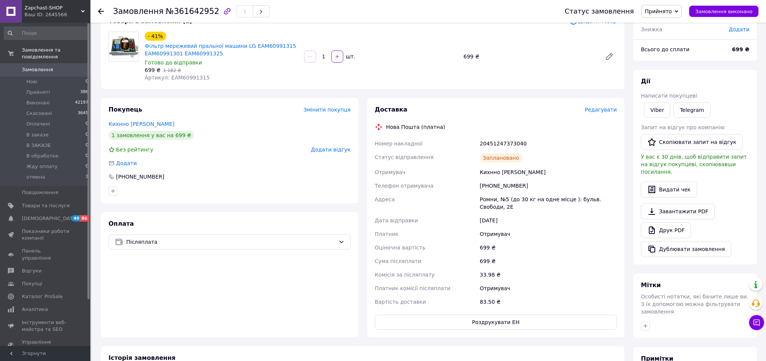
click at [601, 110] on span "Редагувати" at bounding box center [601, 110] width 32 height 6
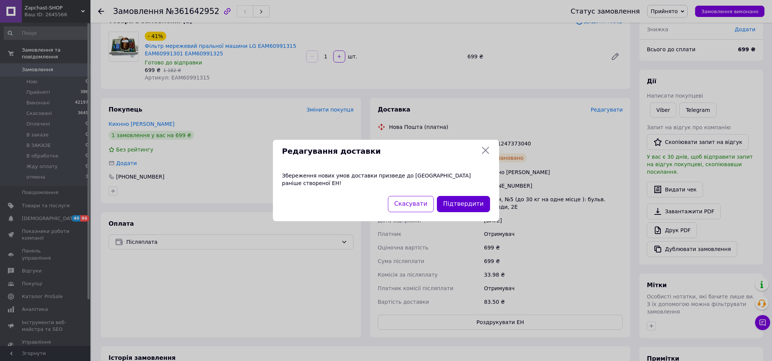
click at [460, 199] on button "Підтвердити" at bounding box center [463, 204] width 53 height 16
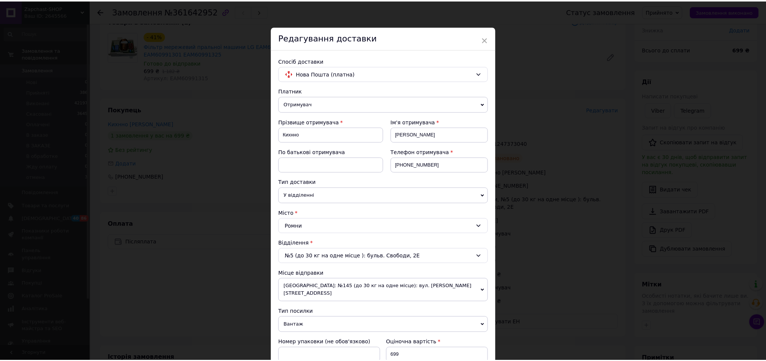
scroll to position [306, 0]
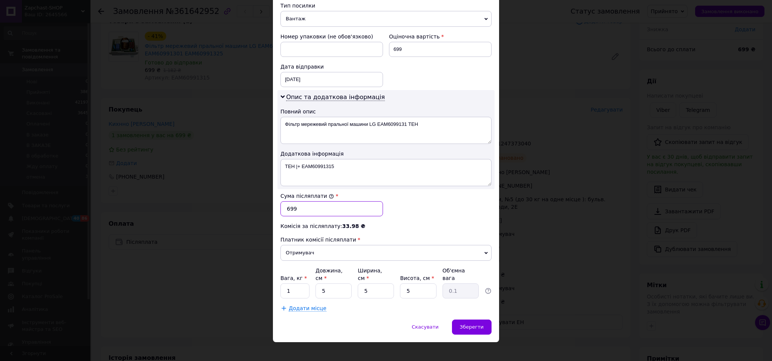
click at [307, 205] on input "699" at bounding box center [331, 208] width 102 height 15
type input "1000"
click at [466, 319] on div "Зберегти" at bounding box center [472, 326] width 40 height 15
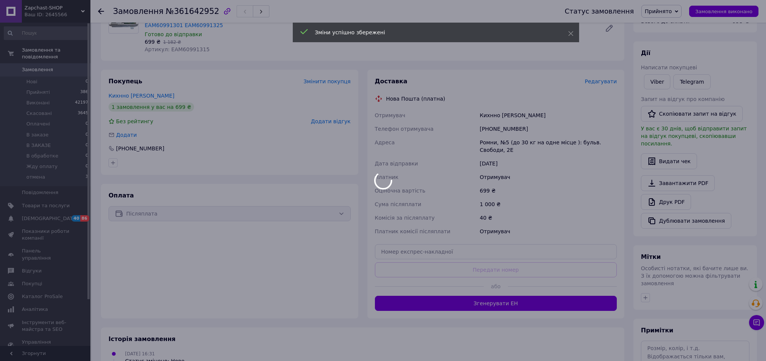
scroll to position [103, 0]
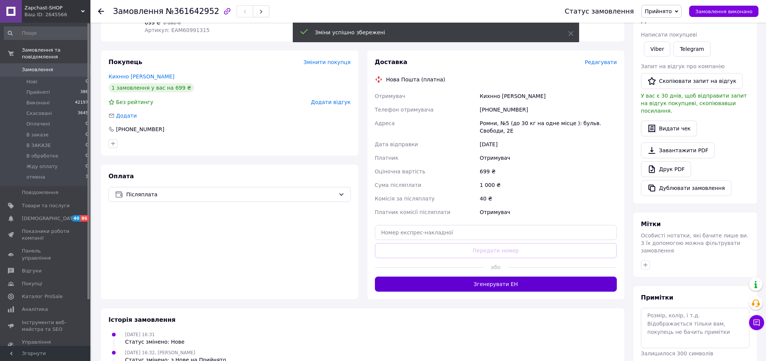
click at [490, 287] on button "Згенерувати ЕН" at bounding box center [496, 284] width 242 height 15
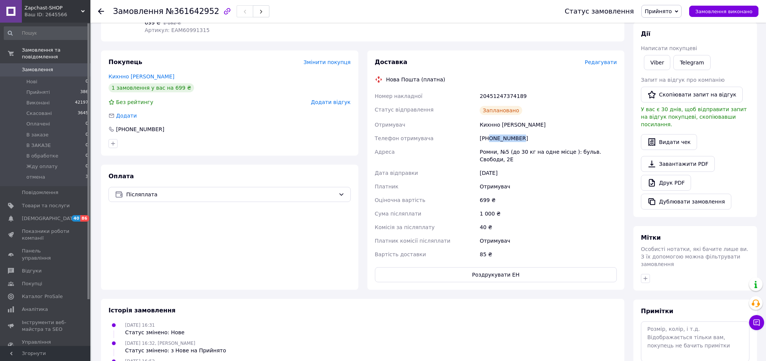
drag, startPoint x: 490, startPoint y: 138, endPoint x: 529, endPoint y: 141, distance: 39.0
click at [529, 141] on div "+380671907221" at bounding box center [548, 138] width 140 height 14
click at [500, 97] on div "20451247374189" at bounding box center [548, 96] width 140 height 14
click at [220, 170] on div "Оплата Післяплата" at bounding box center [229, 227] width 257 height 125
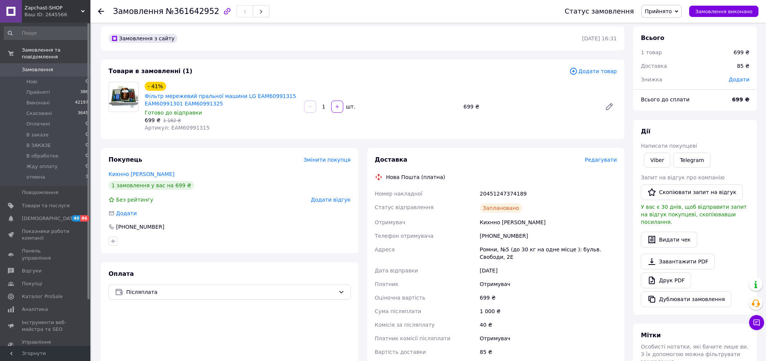
scroll to position [0, 0]
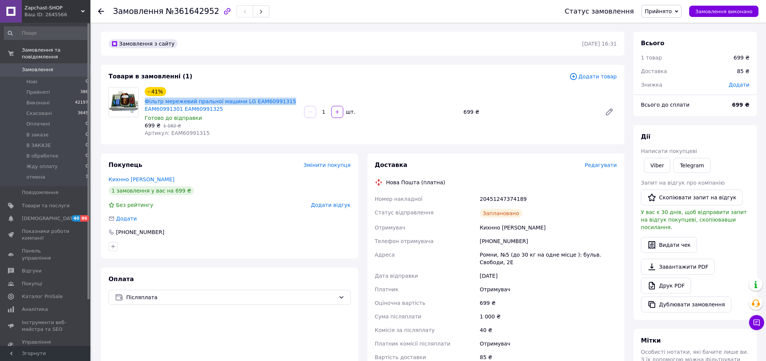
drag, startPoint x: 286, startPoint y: 101, endPoint x: 144, endPoint y: 102, distance: 141.3
click at [144, 102] on div "Фільтр мережевий пральної машини LG EAM60991315 EAM60991301 EAM60991325" at bounding box center [221, 105] width 155 height 17
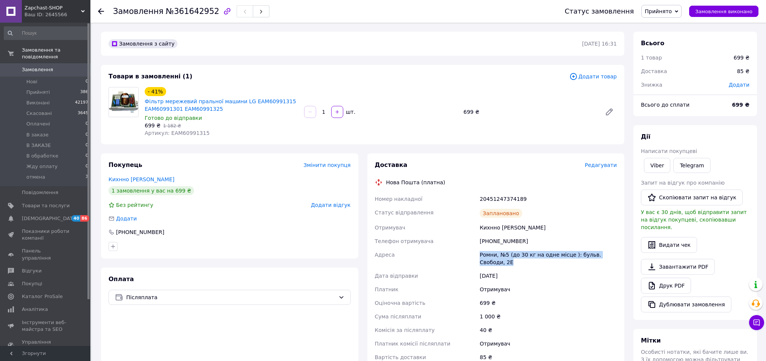
drag, startPoint x: 513, startPoint y: 263, endPoint x: 480, endPoint y: 255, distance: 34.0
click at [480, 255] on div "Ромни, №5 (до 30 кг на одне місце ): бульв. Свободи, 2Е" at bounding box center [548, 258] width 140 height 21
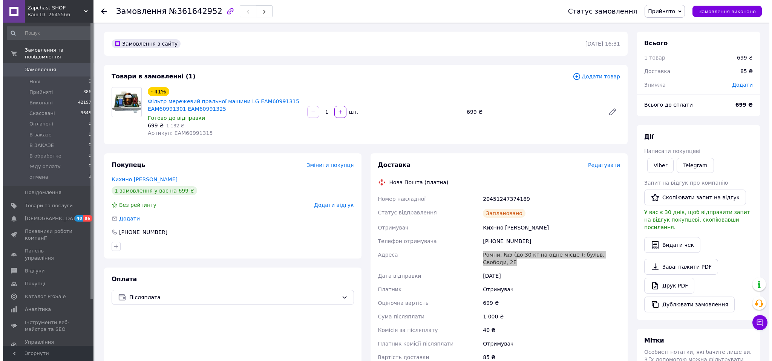
scroll to position [2, 0]
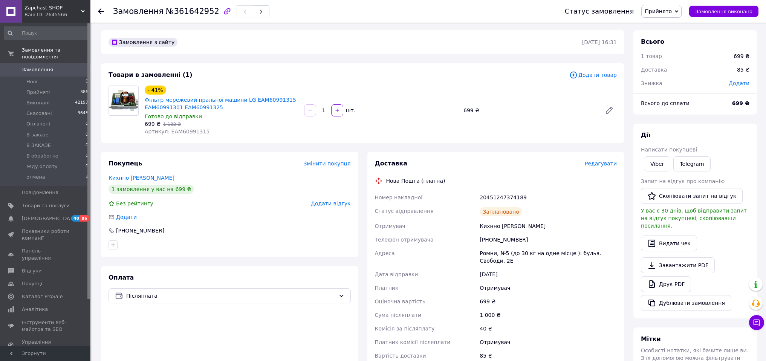
click at [601, 165] on span "Редагувати" at bounding box center [601, 163] width 32 height 6
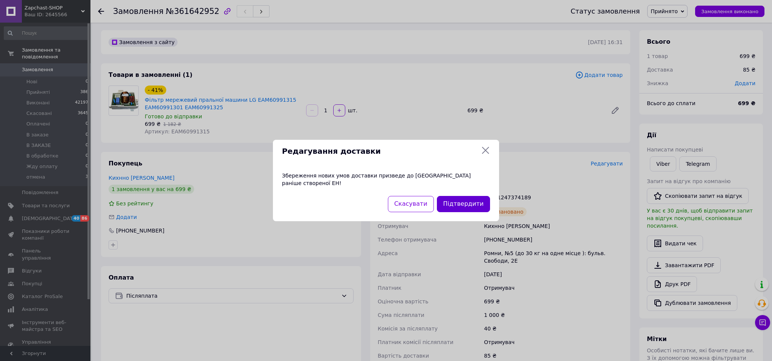
click at [460, 198] on button "Підтвердити" at bounding box center [463, 204] width 53 height 16
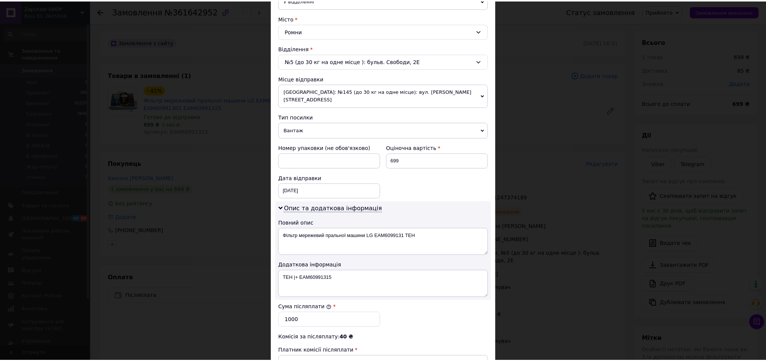
scroll to position [306, 0]
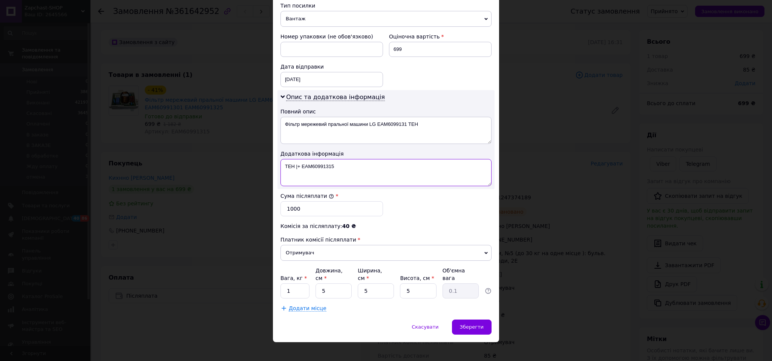
drag, startPoint x: 300, startPoint y: 159, endPoint x: 281, endPoint y: 158, distance: 18.5
click at [281, 159] on textarea "ТЕН |+ EAM60991315" at bounding box center [385, 172] width 211 height 27
type textarea "EAM60991315"
click at [295, 201] on input "1000" at bounding box center [331, 208] width 102 height 15
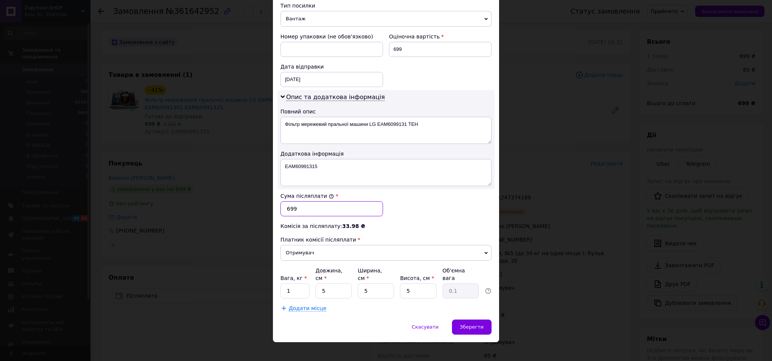
type input "699"
click at [292, 283] on input "1" at bounding box center [294, 290] width 29 height 15
type input "0.5"
click at [421, 119] on textarea "Фільтр мережевий пральної машини LG EAM6099131 ТЕН" at bounding box center [385, 130] width 211 height 27
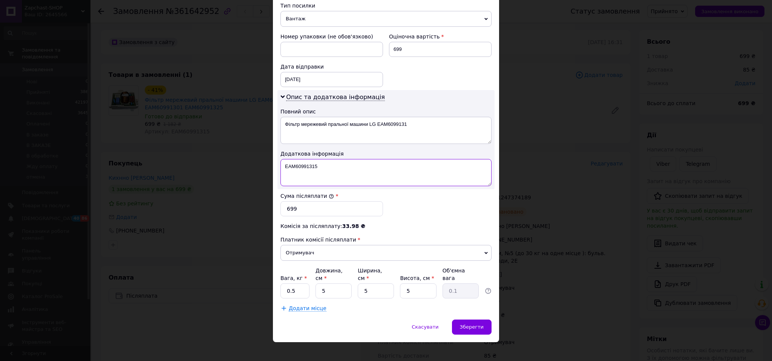
click at [303, 160] on textarea "EAM60991315" at bounding box center [385, 172] width 211 height 27
click at [388, 117] on textarea "Фільтр мережевий пральної машини LG EAM6099131" at bounding box center [385, 130] width 211 height 27
paste textarea "5"
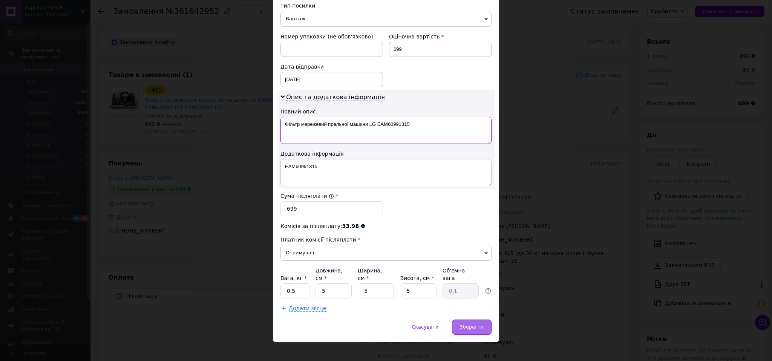
type textarea "Фільтр мережевий пральної машини LG EAM60991315"
click at [478, 324] on span "Зберегти" at bounding box center [472, 327] width 24 height 6
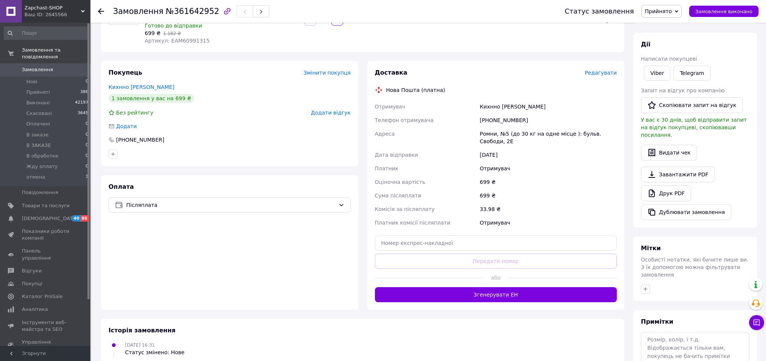
scroll to position [101, 0]
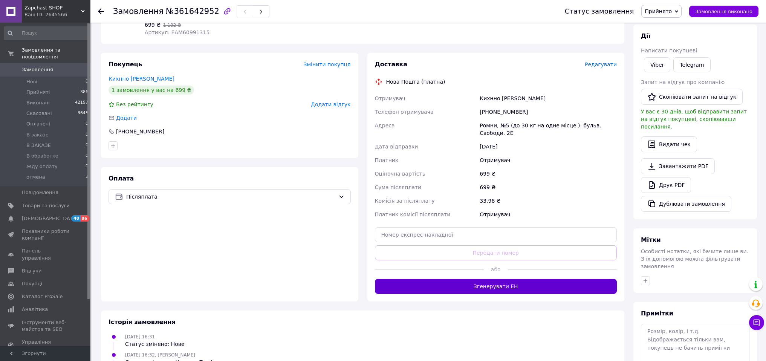
click at [518, 284] on button "Згенерувати ЕН" at bounding box center [496, 286] width 242 height 15
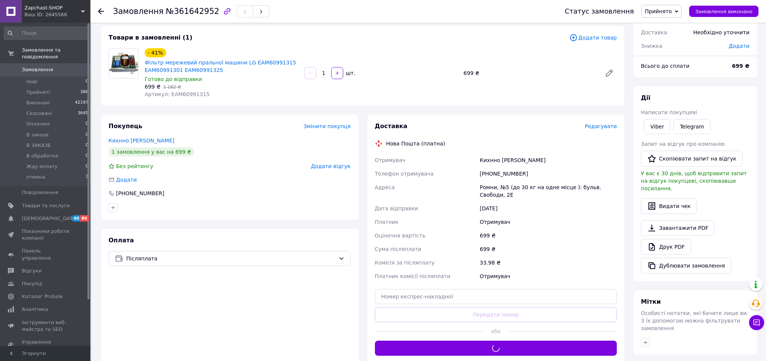
scroll to position [35, 0]
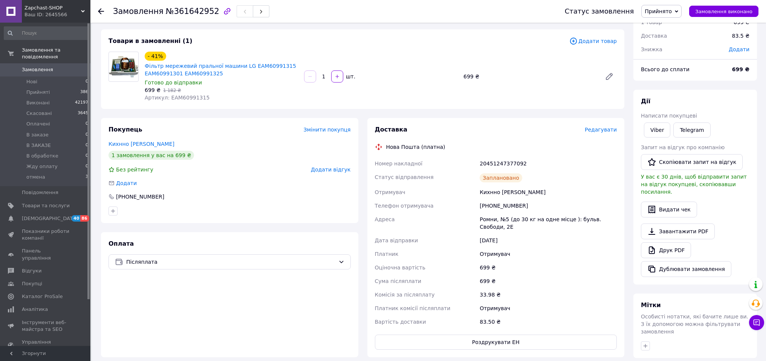
click at [495, 165] on div "20451247377092" at bounding box center [548, 164] width 140 height 14
click at [721, 13] on span "Замовлення виконано" at bounding box center [723, 12] width 57 height 6
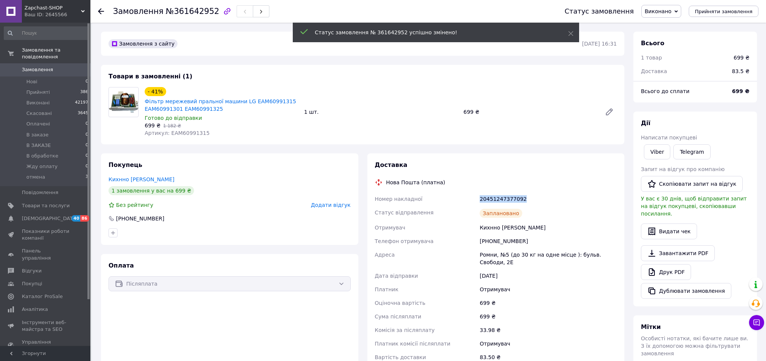
scroll to position [11, 0]
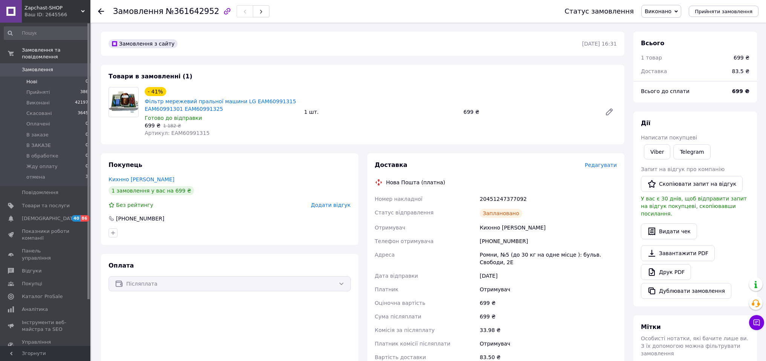
click at [35, 81] on span "Нові" at bounding box center [31, 81] width 11 height 7
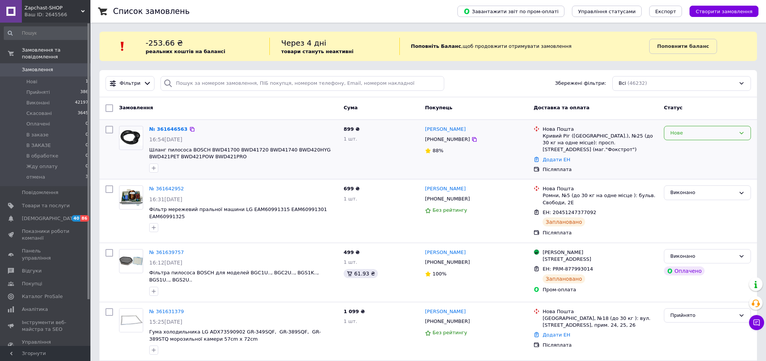
click at [683, 137] on div "Нове" at bounding box center [707, 133] width 87 height 15
click at [685, 147] on li "Прийнято" at bounding box center [707, 149] width 86 height 14
click at [49, 250] on span "Панель управління" at bounding box center [46, 255] width 48 height 14
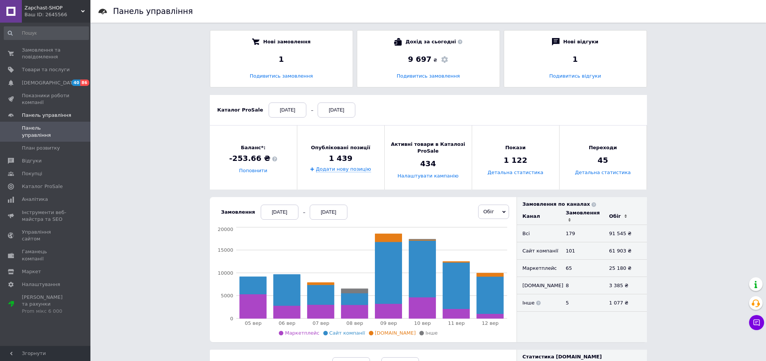
click at [257, 211] on div "Замовлення 05.09.2025 12.09.2025" at bounding box center [284, 212] width 126 height 15
click at [275, 210] on div "05.09.2025" at bounding box center [280, 212] width 38 height 15
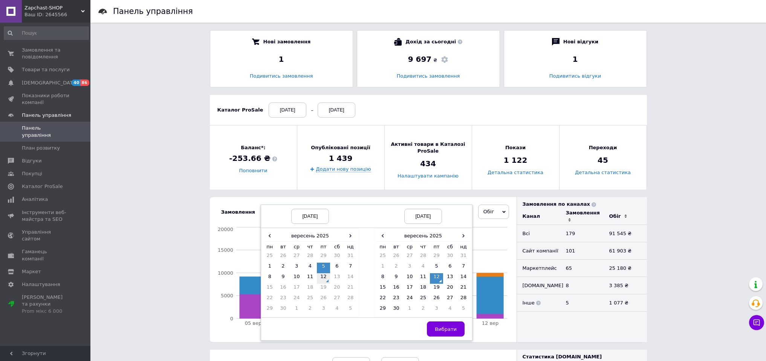
click at [323, 275] on td "12" at bounding box center [324, 278] width 14 height 11
click at [442, 330] on span "Вибрати" at bounding box center [446, 329] width 22 height 6
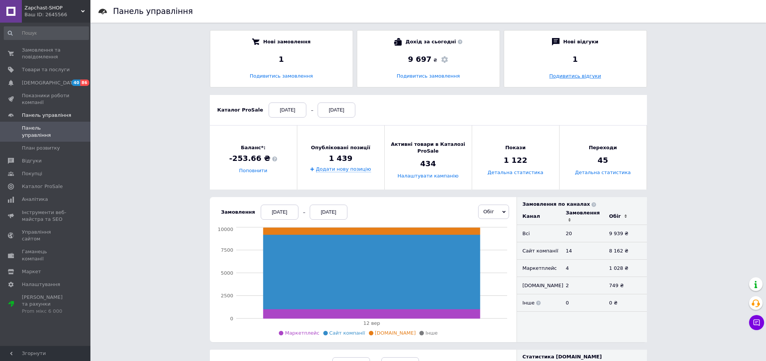
click at [583, 75] on link "Подивитись відгуки" at bounding box center [575, 76] width 52 height 6
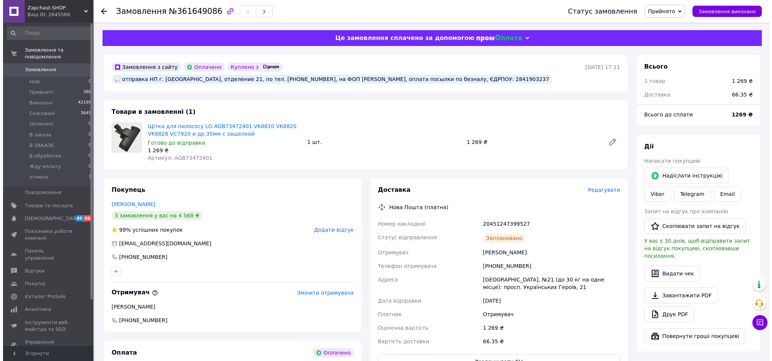
scroll to position [29, 0]
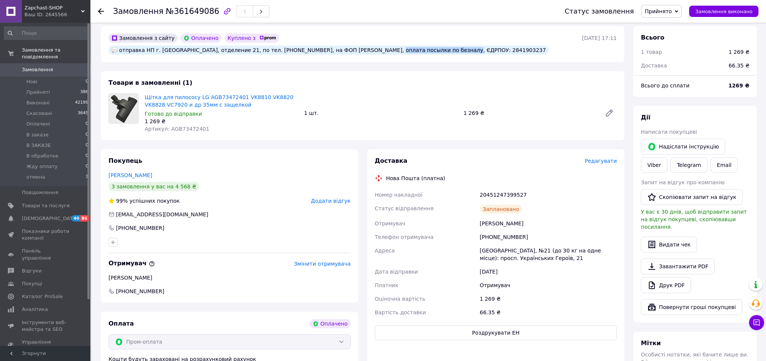
drag, startPoint x: 390, startPoint y: 50, endPoint x: 460, endPoint y: 52, distance: 69.7
click at [460, 52] on div "отправка НП г. Одесса, отделение 21, по тел. 0667332756, на ФОП КОЛОМІЄЦЬ ІГОР …" at bounding box center [329, 50] width 440 height 9
copy div "оплата посылки по безналу"
click at [592, 163] on span "Редагувати" at bounding box center [601, 161] width 32 height 6
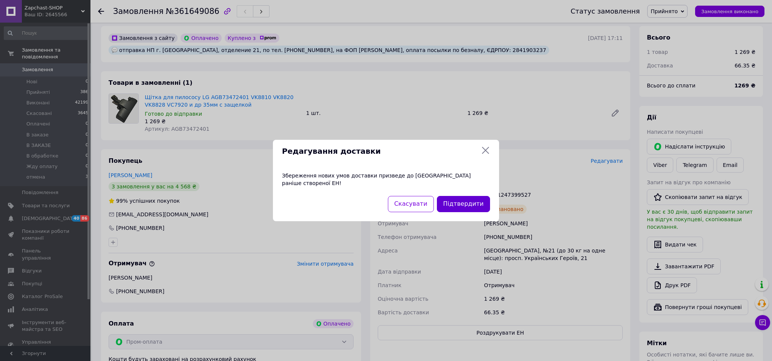
click at [453, 201] on button "Підтвердити" at bounding box center [463, 204] width 53 height 16
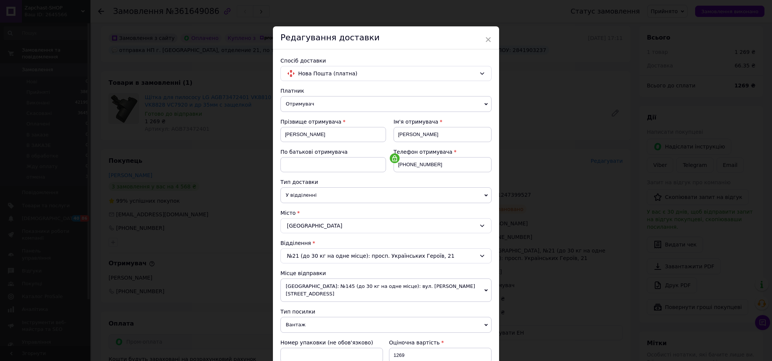
scroll to position [147, 0]
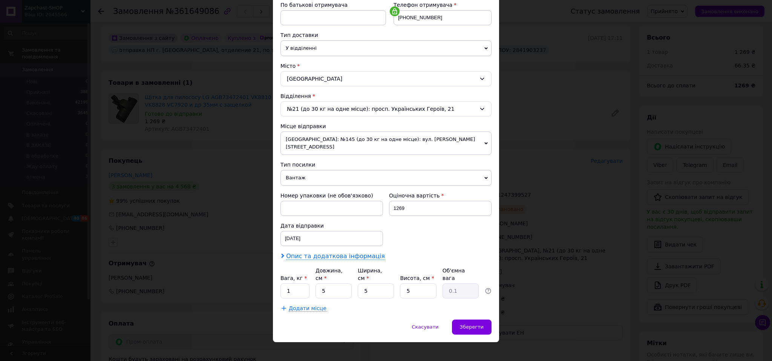
click at [340, 252] on span "Опис та додаткова інформація" at bounding box center [335, 256] width 99 height 8
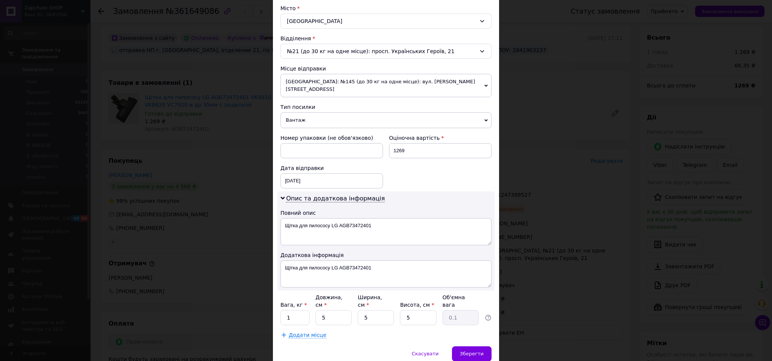
scroll to position [206, 0]
click at [307, 259] on textarea "Щітка для пилососу LG AGB73472401" at bounding box center [385, 272] width 211 height 27
type textarea "Щітка для пилососу LG AGB73472401"
click at [305, 309] on input "1" at bounding box center [294, 316] width 29 height 15
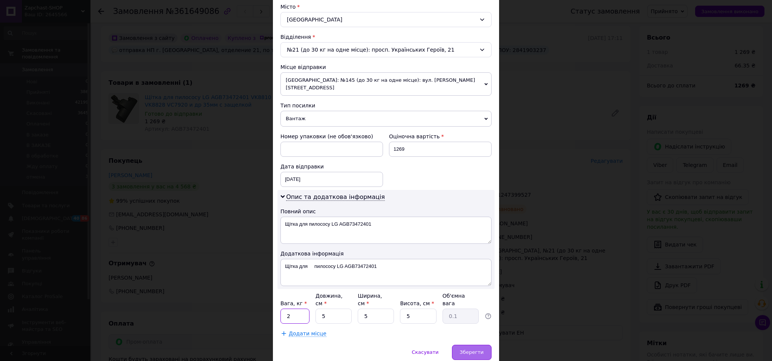
type input "2"
click at [469, 349] on span "Зберегти" at bounding box center [472, 352] width 24 height 6
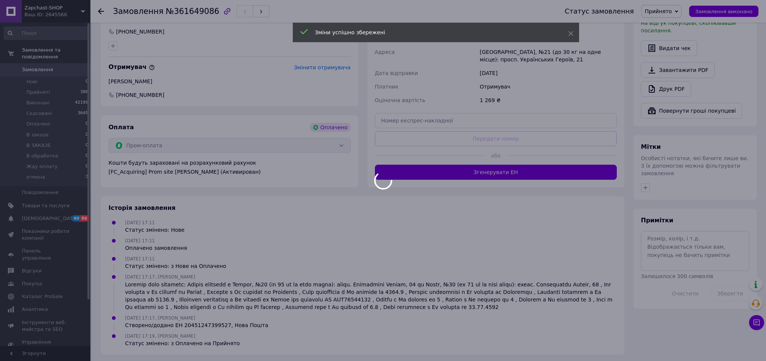
scroll to position [228, 0]
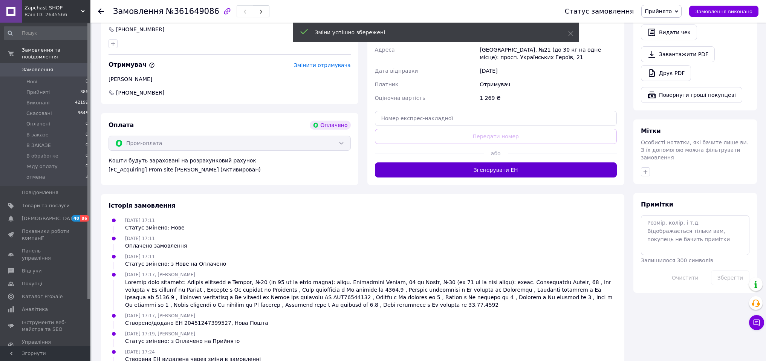
click at [532, 171] on button "Згенерувати ЕН" at bounding box center [496, 169] width 242 height 15
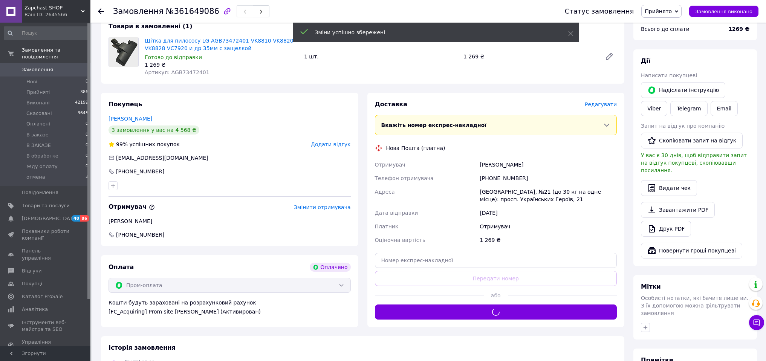
scroll to position [76, 0]
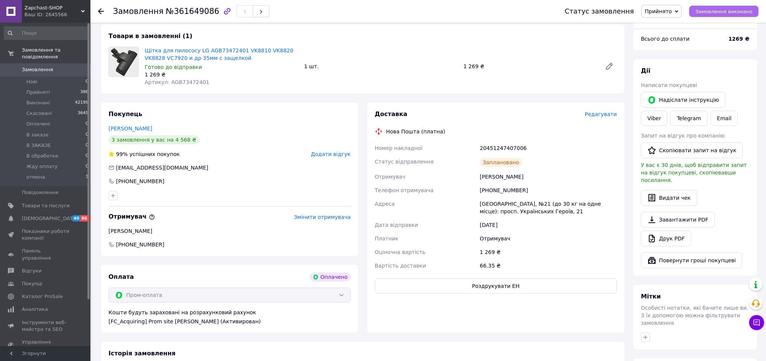
click at [740, 9] on span "Замовлення виконано" at bounding box center [723, 12] width 57 height 6
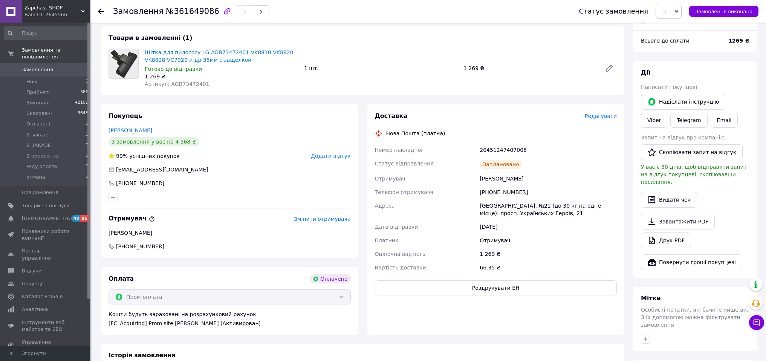
scroll to position [0, 0]
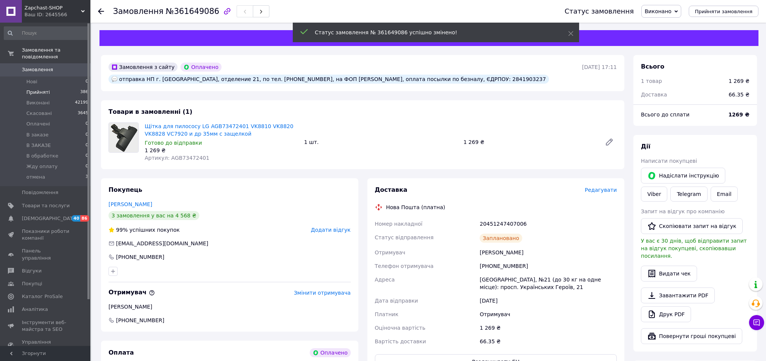
click at [35, 92] on span "Прийняті" at bounding box center [37, 92] width 23 height 7
